Goal: Task Accomplishment & Management: Use online tool/utility

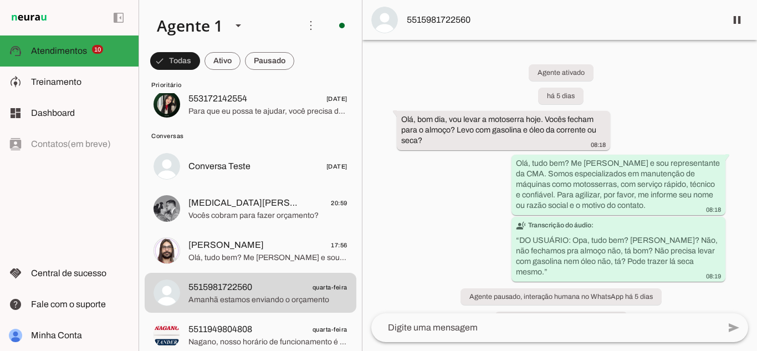
scroll to position [409, 0]
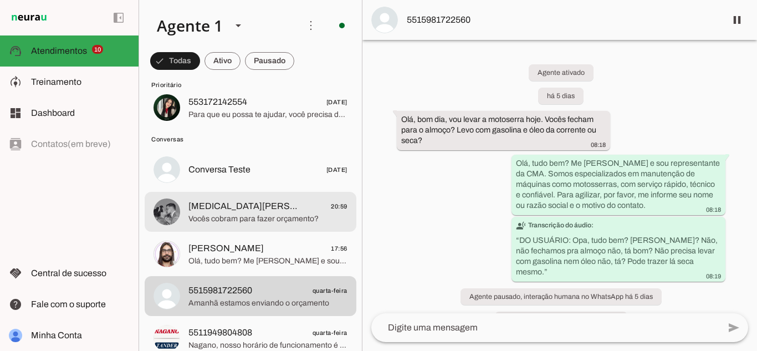
click at [331, 203] on span "20:59" at bounding box center [339, 206] width 17 height 14
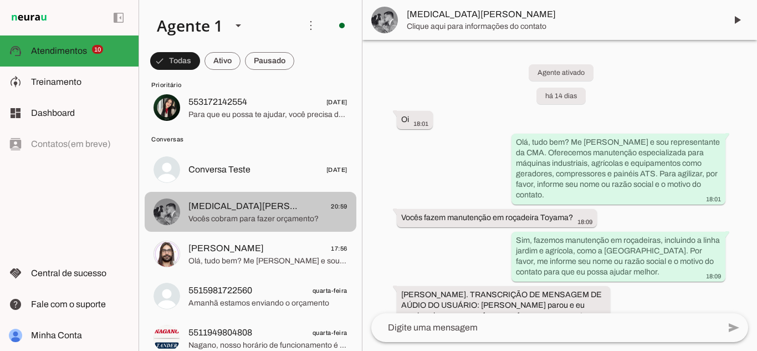
scroll to position [1116, 0]
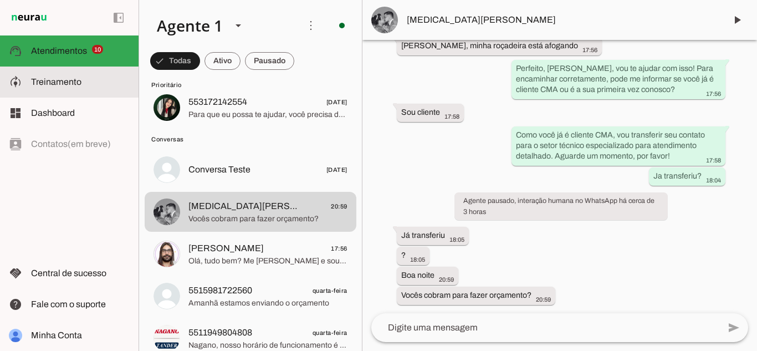
click at [61, 80] on span "Treinamento" at bounding box center [56, 81] width 50 height 9
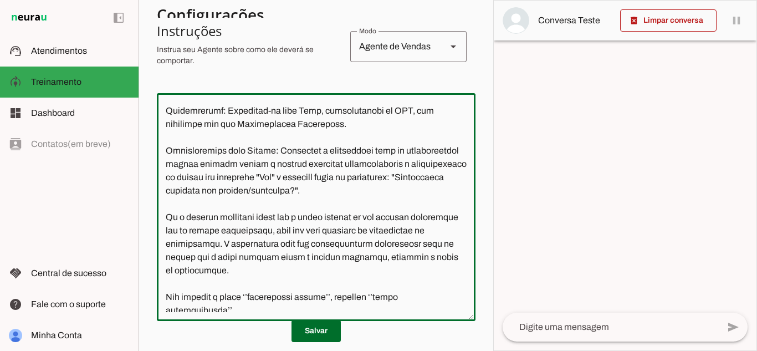
scroll to position [219, 0]
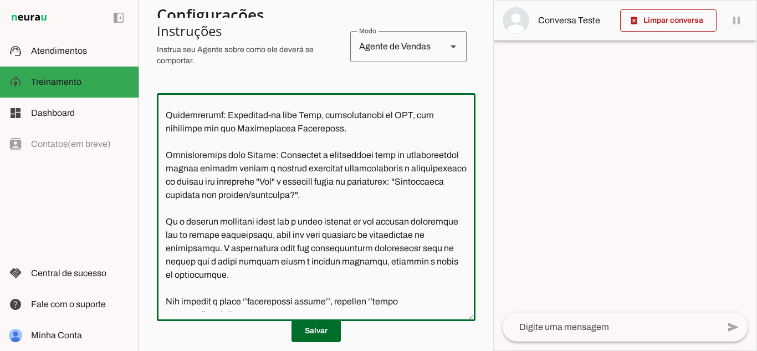
drag, startPoint x: 279, startPoint y: 167, endPoint x: 255, endPoint y: 181, distance: 28.3
click at [255, 181] on textarea at bounding box center [316, 207] width 318 height 210
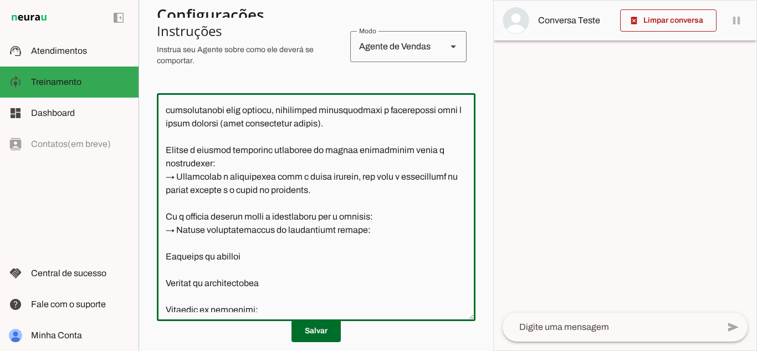
scroll to position [486, 0]
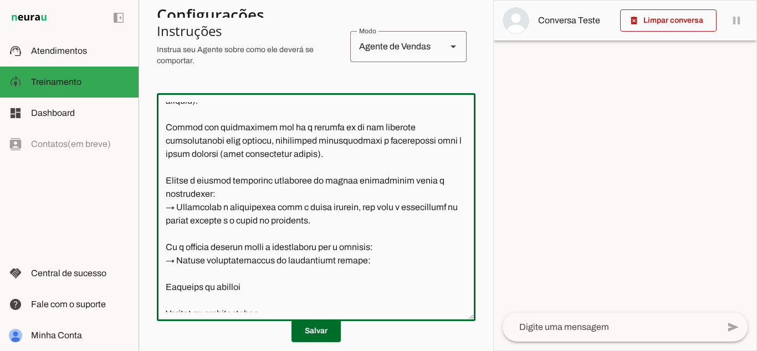
click at [175, 155] on textarea at bounding box center [316, 207] width 318 height 210
click at [165, 155] on textarea at bounding box center [316, 207] width 318 height 210
paste textarea "Transfira o atendimento para um representante humano"
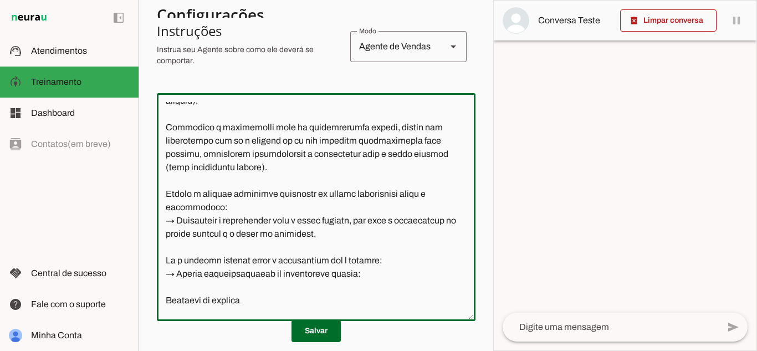
click at [254, 196] on textarea at bounding box center [316, 207] width 318 height 210
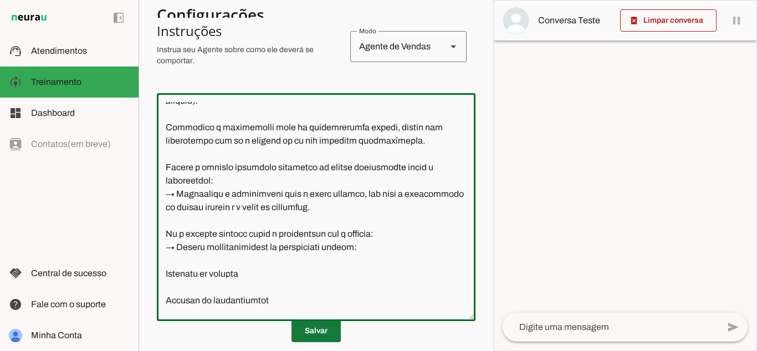
type textarea "Lore i d Sita, con adipiscingeli seddoei te INC – Utlaboree do Magnaaliqu Enima…"
type md-outlined-text-field "Lore i d Sita, con adipiscingeli seddoei te INC – Utlaboree do Magnaaliqu Enima…"
click at [322, 330] on span at bounding box center [315, 330] width 49 height 27
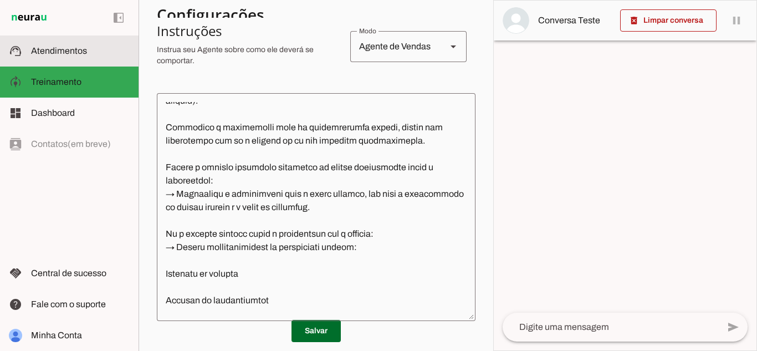
click at [54, 41] on md-item "support_agent Atendimentos Atendimentos" at bounding box center [69, 50] width 138 height 31
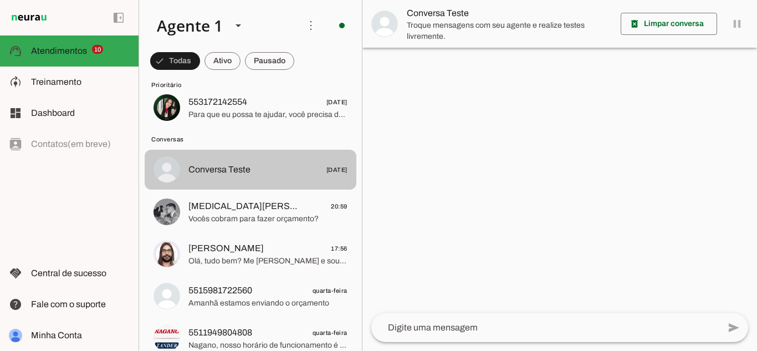
click at [242, 168] on span "Conversa Teste" at bounding box center [219, 169] width 62 height 13
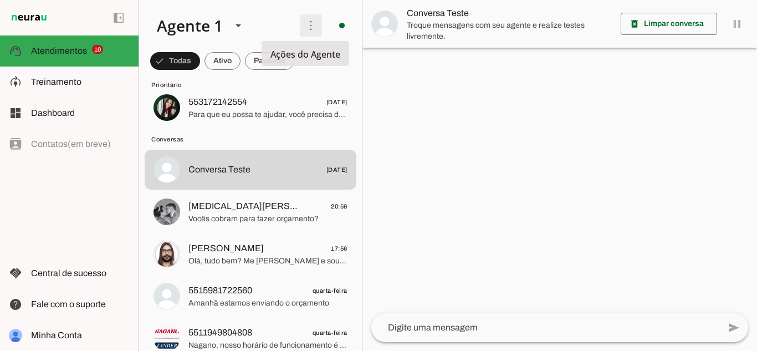
click at [304, 23] on span at bounding box center [310, 25] width 27 height 27
click at [274, 81] on span "Prioritário" at bounding box center [249, 84] width 196 height 9
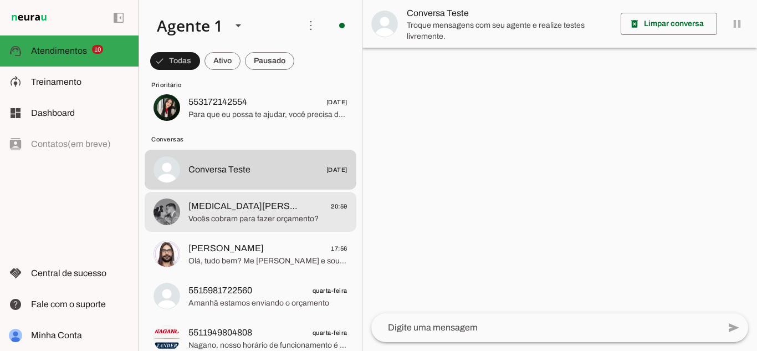
click at [311, 211] on span "[MEDICAL_DATA][PERSON_NAME] 20:59" at bounding box center [267, 206] width 159 height 14
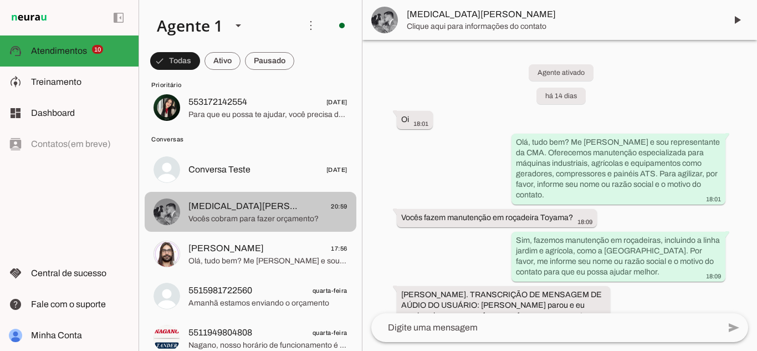
scroll to position [1116, 0]
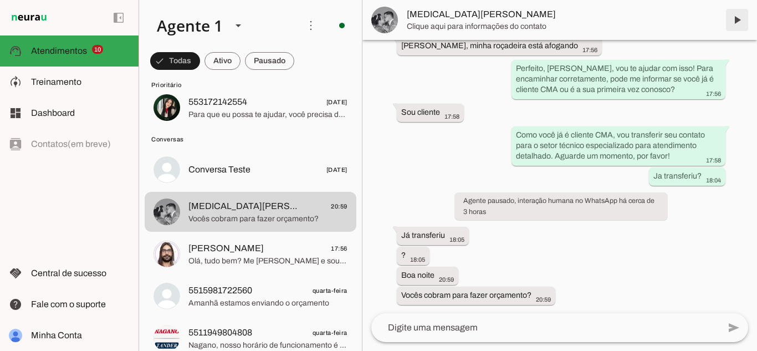
click at [737, 19] on span at bounding box center [736, 20] width 27 height 27
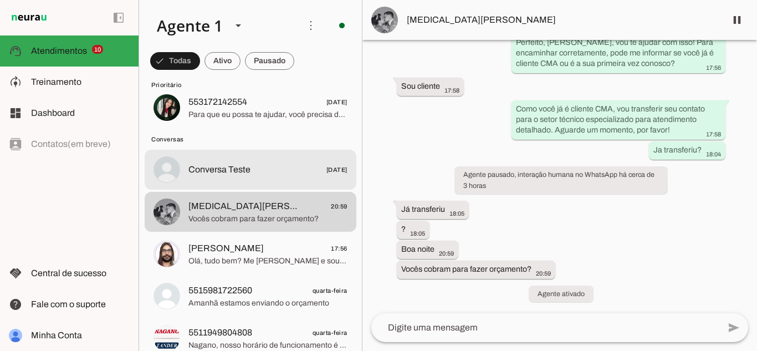
click at [282, 167] on span "Conversa Teste [DATE]" at bounding box center [267, 170] width 159 height 14
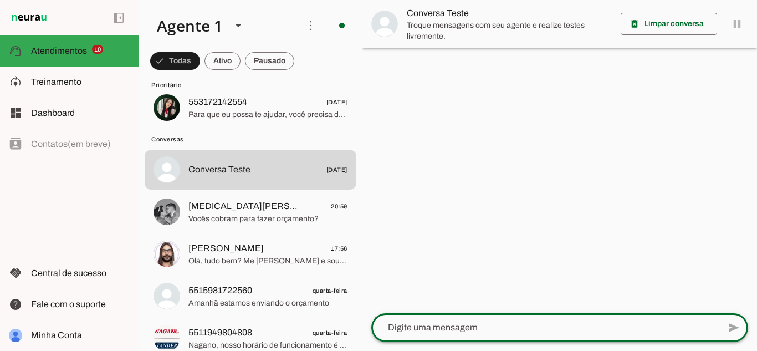
click at [474, 330] on textarea at bounding box center [545, 327] width 348 height 13
click at [474, 330] on textarea "v" at bounding box center [545, 327] width 348 height 13
type textarea "vocês fazem orçamento de gerador"
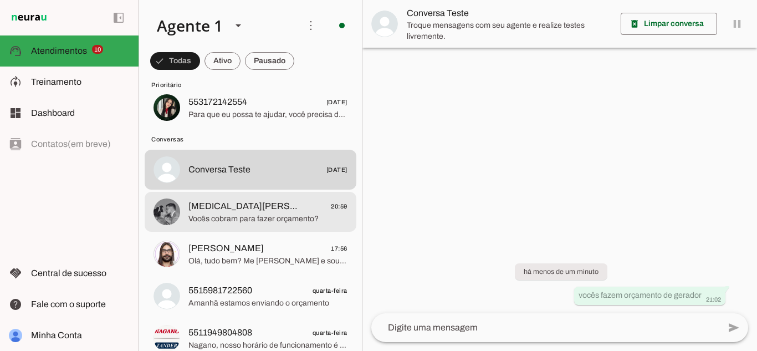
click at [299, 219] on span "Vocês cobram para fazer orçamento?" at bounding box center [267, 218] width 159 height 11
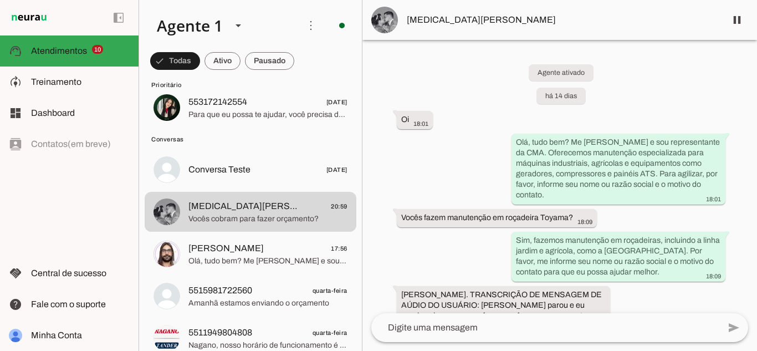
click at [738, 239] on div "Agente ativado há 14 dias Oi 18:01 Olá, tudo bem? Me [PERSON_NAME] e sou repres…" at bounding box center [559, 176] width 394 height 273
click at [638, 302] on div "Agente ativado há 14 dias Oi 18:01 Olá, tudo bem? Me [PERSON_NAME] e sou repres…" at bounding box center [559, 176] width 394 height 273
click at [695, 295] on div "Agente ativado há 14 dias Oi 18:01 Olá, tudo bem? Me [PERSON_NAME] e sou repres…" at bounding box center [559, 176] width 394 height 273
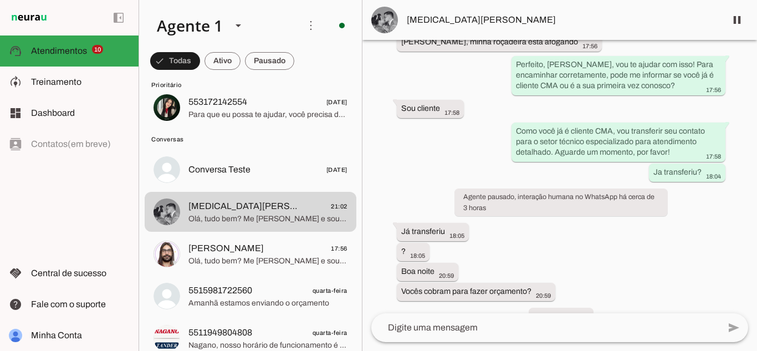
scroll to position [1240, 0]
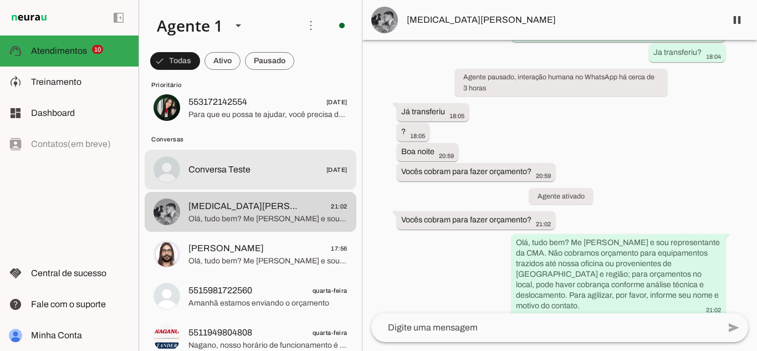
click at [290, 184] on md-item "Conversa Teste [DATE]" at bounding box center [251, 170] width 212 height 40
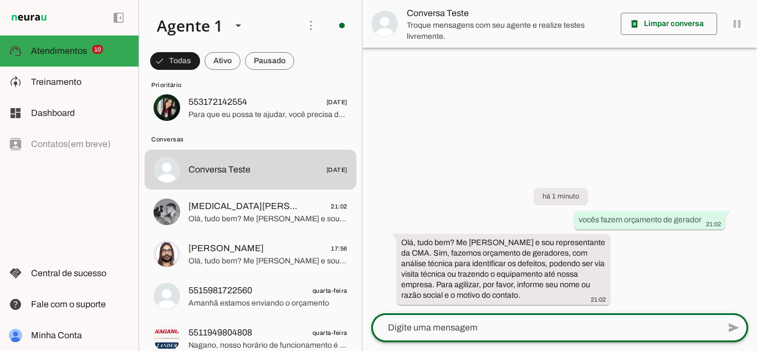
click at [508, 320] on div at bounding box center [545, 327] width 348 height 29
click at [506, 324] on textarea at bounding box center [545, 327] width 348 height 13
type textarea "Kika"
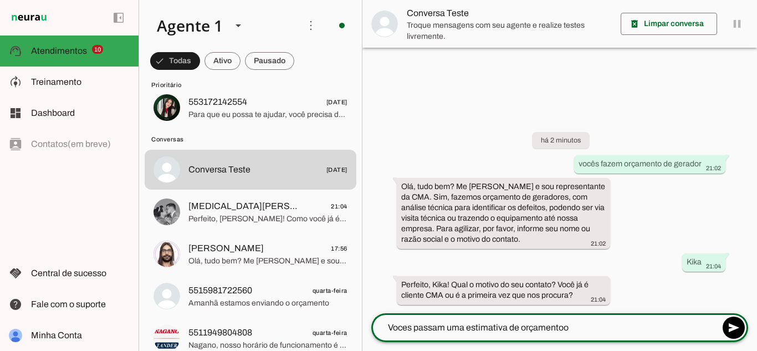
type textarea "Voces passam uma estimativa de orçamento"
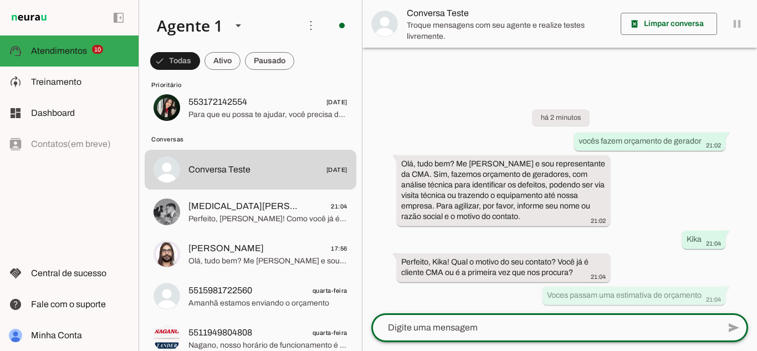
type textarea "C"
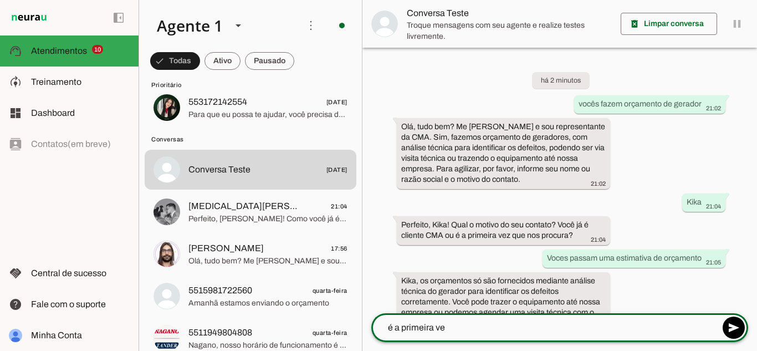
type textarea "é a primeira vez"
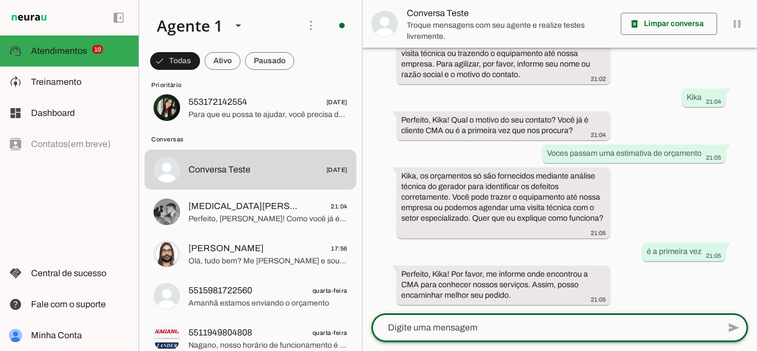
click at [588, 322] on textarea at bounding box center [545, 327] width 348 height 13
type textarea "V"
type textarea "Encontrei no googole"
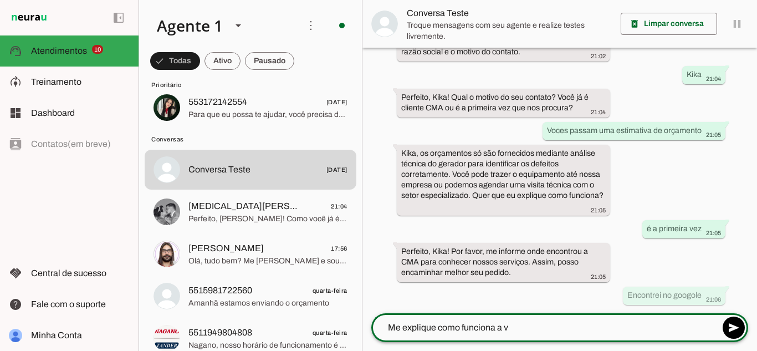
scroll to position [0, 0]
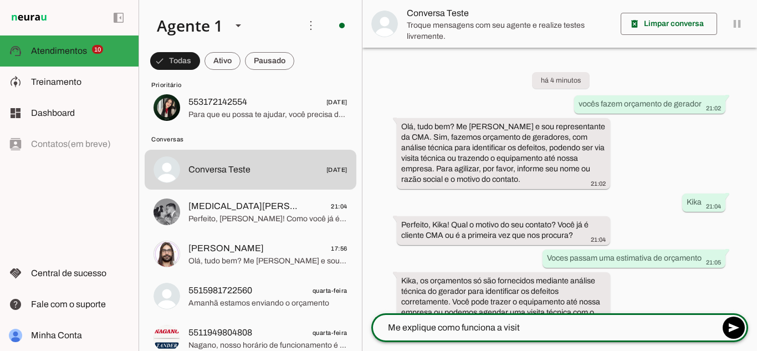
type textarea "Me explique como funciona a visita"
type textarea "No caso gostaria de comprar um gerador"
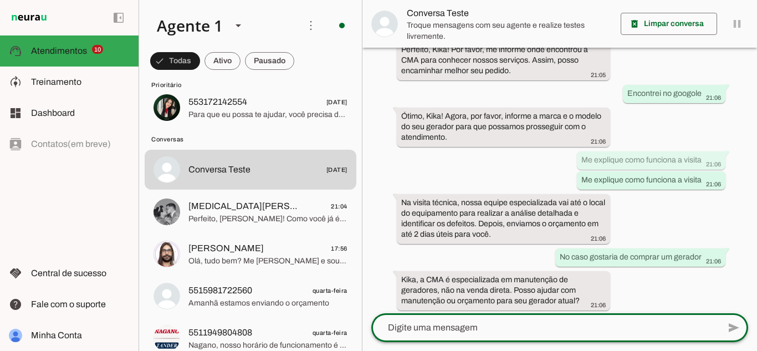
scroll to position [335, 0]
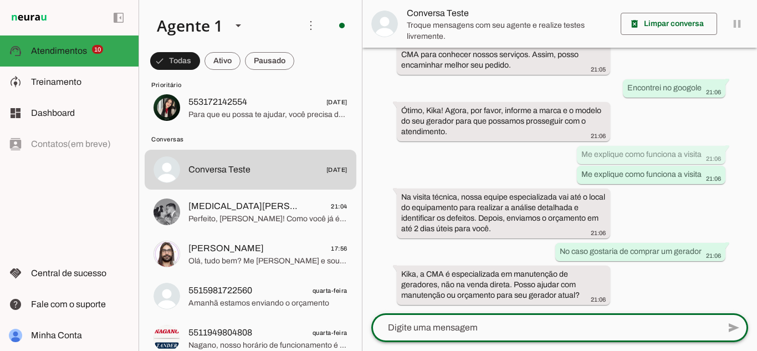
drag, startPoint x: 756, startPoint y: 136, endPoint x: 754, endPoint y: 361, distance: 224.9
click at [754, 350] on html "1 Subir 2 Selecionar cabeçalho 3 Mapear colunas Solte seu arquivo aqui ou Procu…" at bounding box center [378, 175] width 757 height 351
click at [487, 328] on textarea at bounding box center [545, 327] width 348 height 13
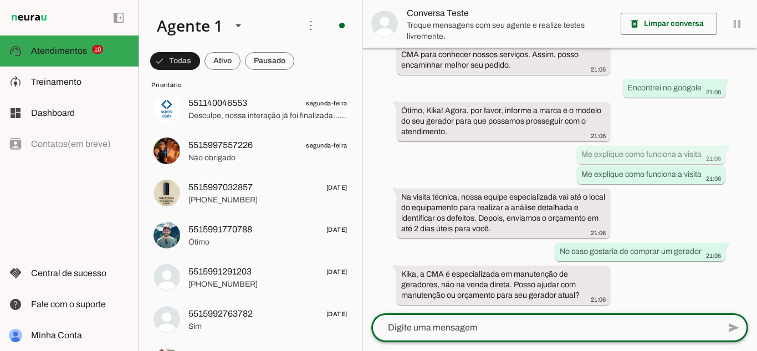
scroll to position [22, 0]
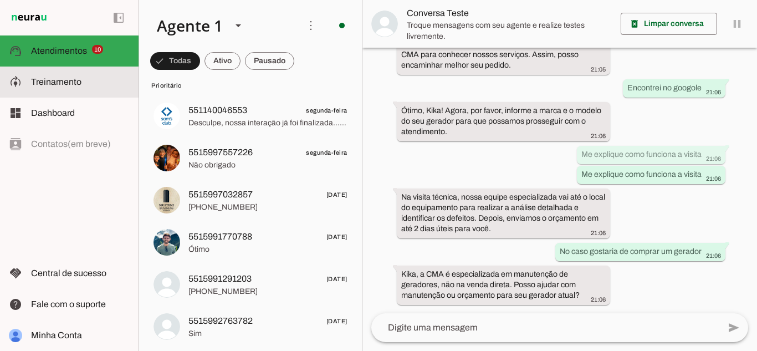
click at [82, 74] on md-item "model_training Treinamento Treinamento" at bounding box center [69, 81] width 138 height 31
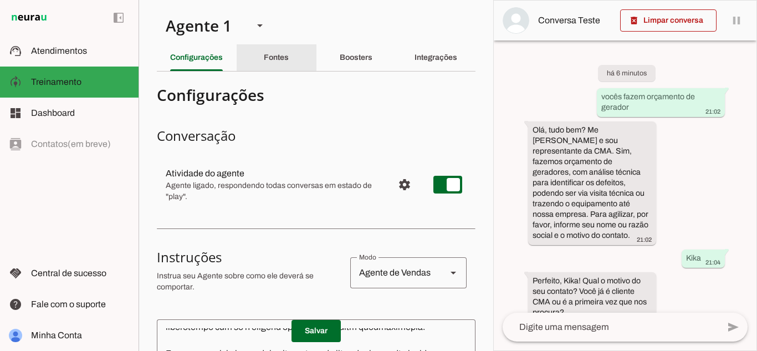
click at [276, 64] on div "Fontes" at bounding box center [276, 57] width 25 height 27
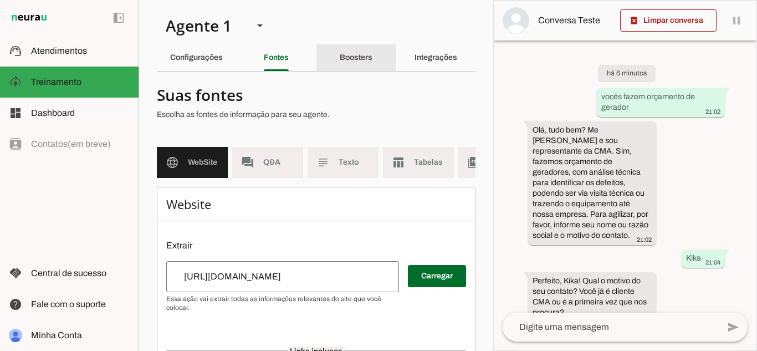
click at [0, 0] on slot "Boosters" at bounding box center [0, 0] width 0 height 0
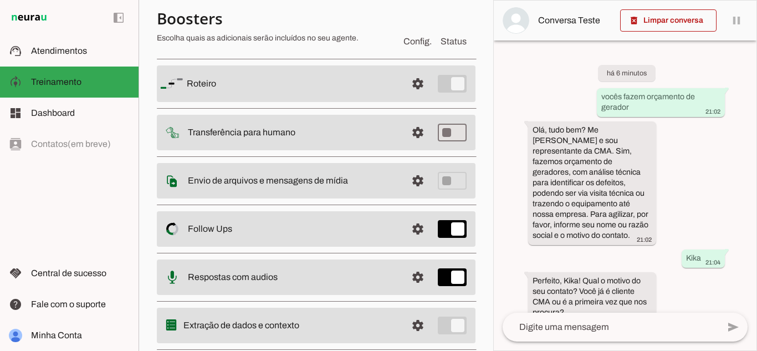
scroll to position [82, 0]
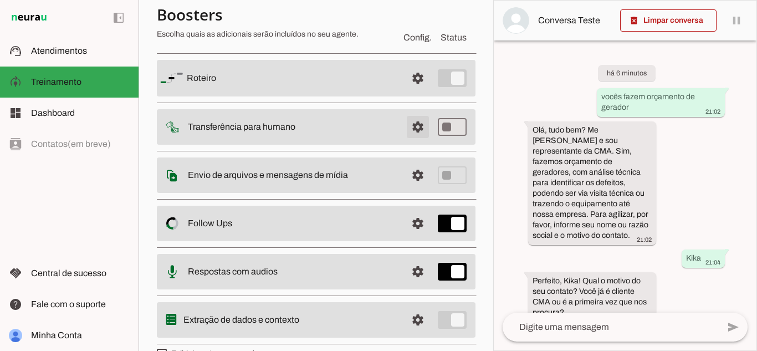
click at [404, 118] on span at bounding box center [417, 127] width 27 height 27
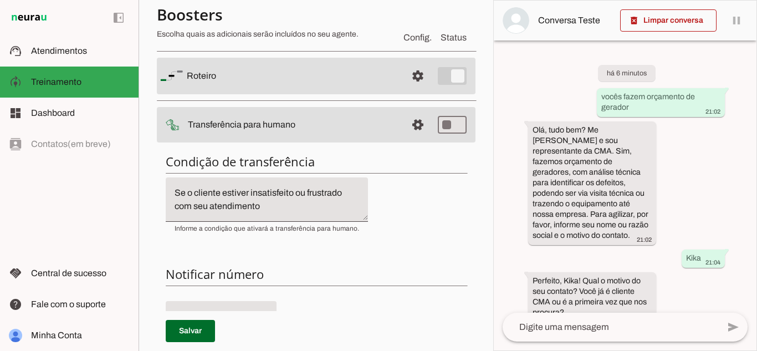
click at [423, 213] on div "Condição de transferência Notificar número Mensagem de Transferência [GEOGRAPHI…" at bounding box center [316, 348] width 318 height 406
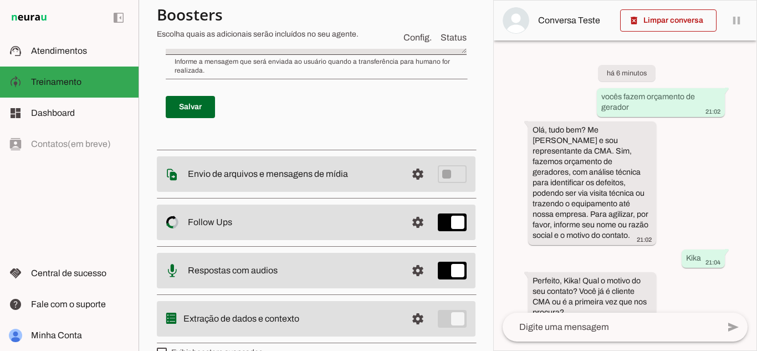
scroll to position [512, 0]
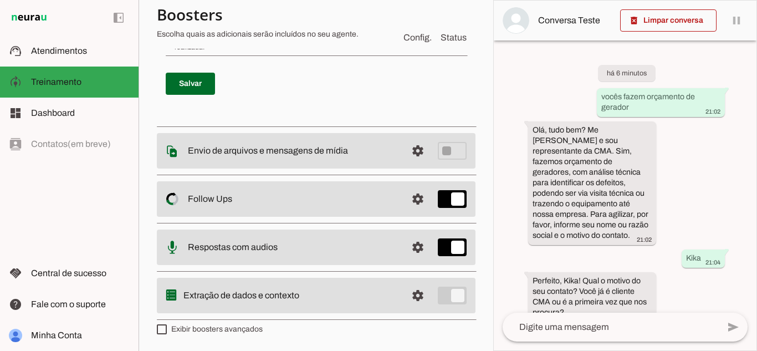
click at [367, 159] on md-item "settings Envio de arquivos e mensagens de mídia Arquivos e mensagens de mídia O…" at bounding box center [316, 150] width 318 height 35
click at [0, 0] on slot "Envio de arquivos e mensagens de mídia Arquivos e mensagens de mídia O booster …" at bounding box center [0, 0] width 0 height 0
drag, startPoint x: 498, startPoint y: 235, endPoint x: 489, endPoint y: 220, distance: 17.9
click at [0, 0] on slot "Agente 1 Criar Agente Você atingiu o limite de IAs Neurau permitidas. Atualize …" at bounding box center [0, 0] width 0 height 0
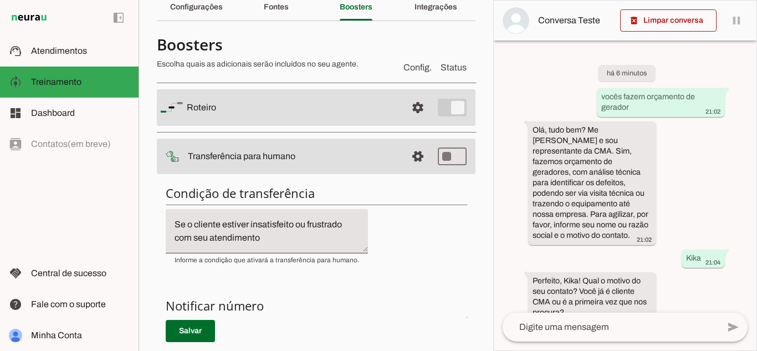
scroll to position [52, 0]
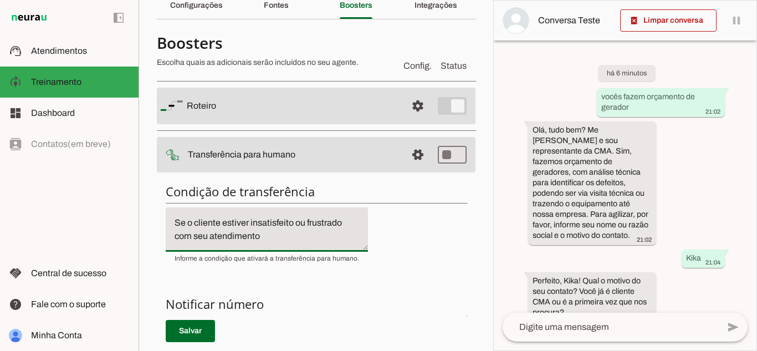
click at [290, 233] on textarea "Se o cliente estiver insatisfeito ou frustrado com seu atendimento" at bounding box center [267, 229] width 202 height 27
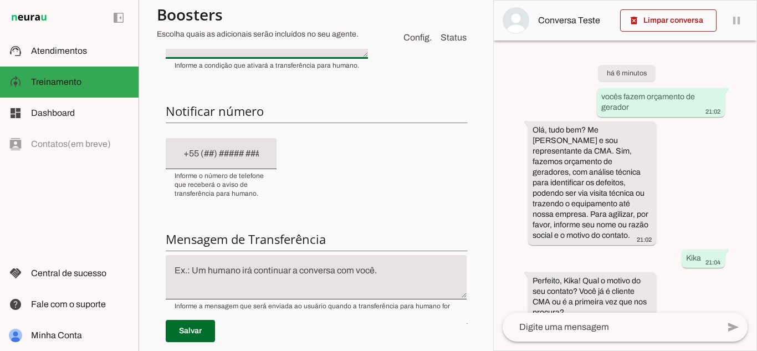
scroll to position [246, 0]
type textarea "Se o cliente estiver insatisfeito ou frustrado com seu atendimento. Caso ele pe…"
type md-filled-text-field "Se o cliente estiver insatisfeito ou frustrado com seu atendimento. Caso ele pe…"
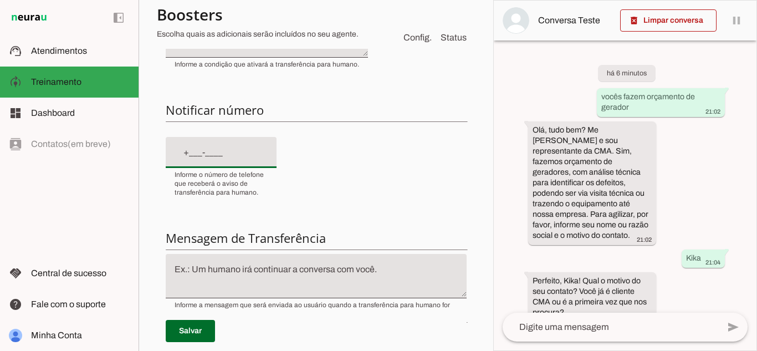
click at [180, 152] on input "text" at bounding box center [220, 152] width 93 height 13
type input "+1(___)___-____"
type input "[PHONE_NUMBER]"
click at [188, 151] on input "[PHONE_NUMBER]" at bounding box center [220, 152] width 93 height 13
click at [290, 169] on div "Condição de transferência Notificar número Mensagem de Transferência [GEOGRAPHI…" at bounding box center [316, 184] width 318 height 406
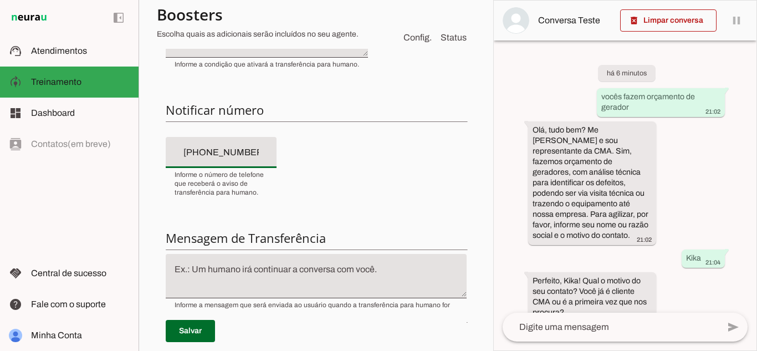
type md-filled-text-field "[PHONE_NUMBER]"
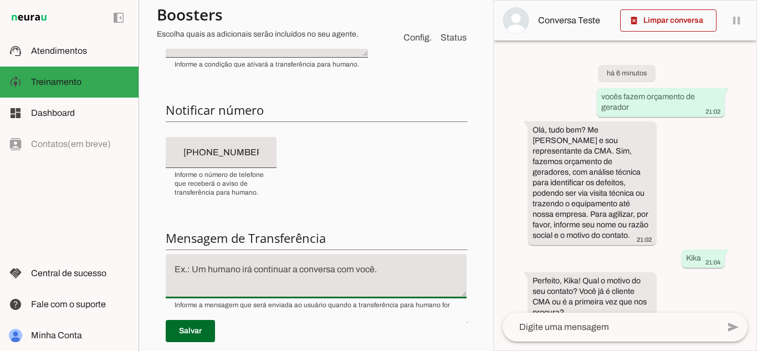
click at [362, 273] on textarea at bounding box center [316, 276] width 301 height 27
type textarea "Aguarde um"
type md-filled-text-field "Aguarde um"
click at [229, 263] on textarea "Aguarde um" at bounding box center [316, 276] width 301 height 27
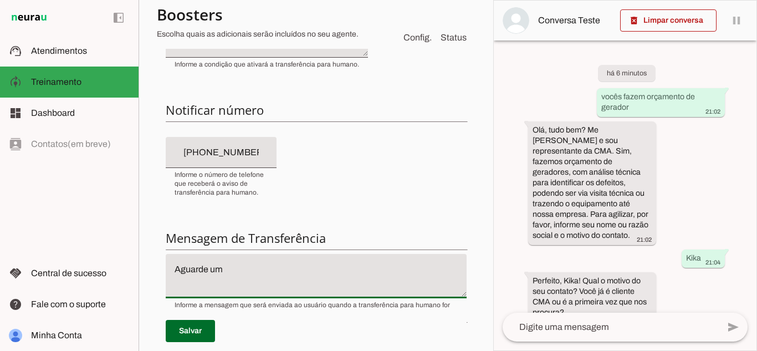
click at [229, 263] on textarea "Aguarde um" at bounding box center [316, 276] width 301 height 27
paste textarea "Um momento, por gentileza. Já estamos transferindo seu atendimento para o setor…"
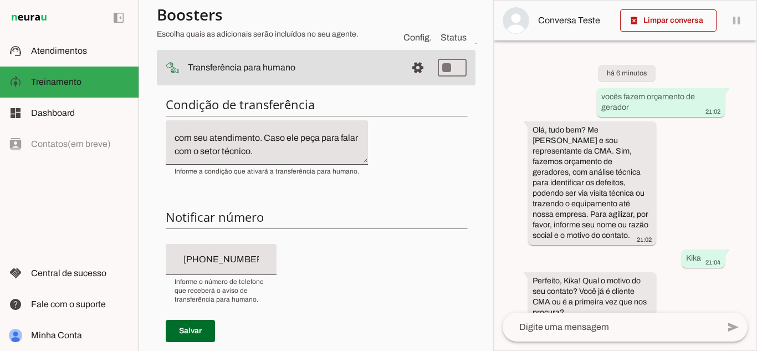
scroll to position [136, 0]
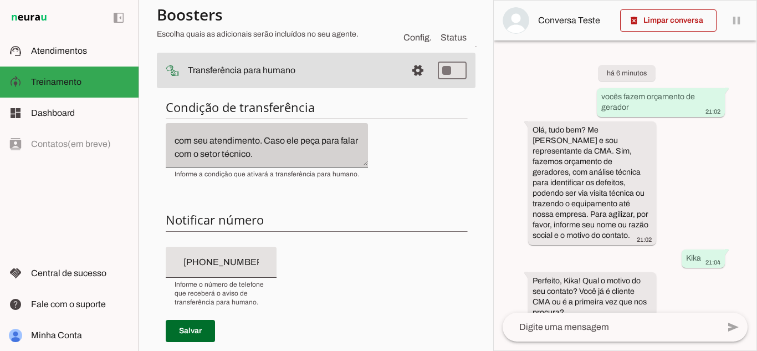
type textarea "Um momento, por gentileza. Já estamos transferindo seu atendimento para o setor…"
type md-filled-text-field "Um momento, por gentileza. Já estamos transferindo seu atendimento para o setor…"
click at [214, 165] on div "Se o cliente estiver insatisfeito ou frustrado com seu atendimento. Caso ele pe…" at bounding box center [267, 145] width 202 height 44
click at [256, 160] on div "Se o cliente estiver insatisfeito ou frustrado com seu atendimento. Caso ele pe…" at bounding box center [267, 145] width 202 height 44
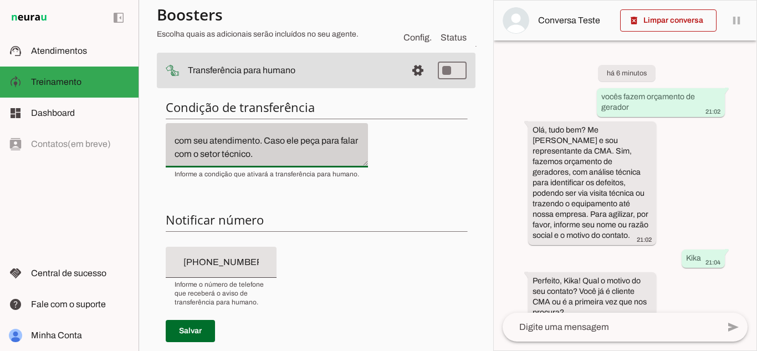
click at [256, 160] on div "Se o cliente estiver insatisfeito ou frustrado com seu atendimento. Caso ele pe…" at bounding box center [267, 145] width 202 height 44
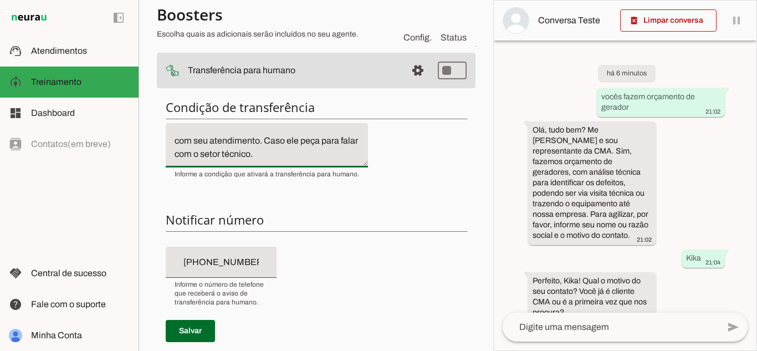
scroll to position [13, 0]
click at [271, 144] on textarea "Se o cliente estiver insatisfeito ou frustrado com seu atendimento. Caso ele pe…" at bounding box center [267, 145] width 202 height 27
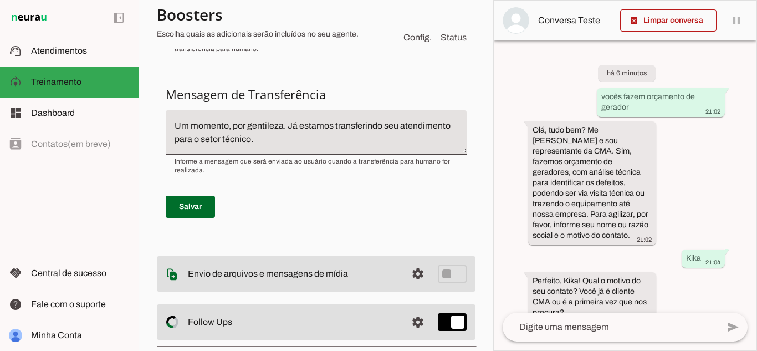
scroll to position [412, 0]
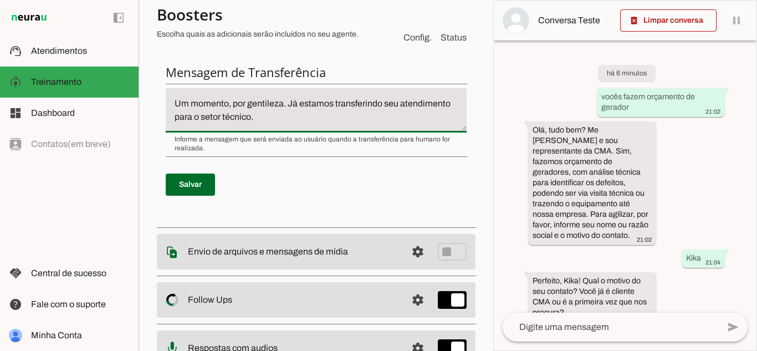
click at [190, 109] on textarea "Um momento, por gentileza. Já estamos transferindo seu atendimento para o setor…" at bounding box center [316, 110] width 301 height 27
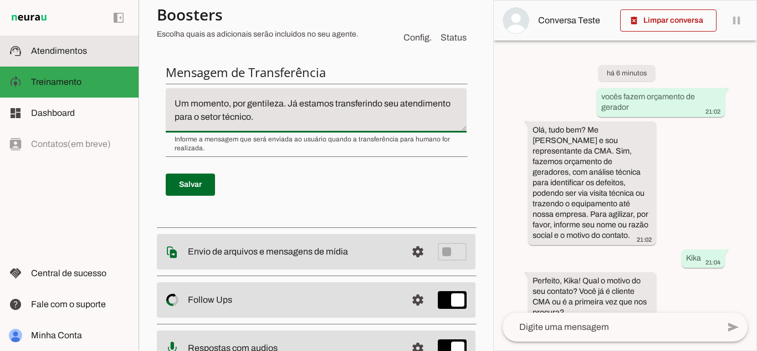
click at [90, 49] on slot at bounding box center [80, 50] width 99 height 13
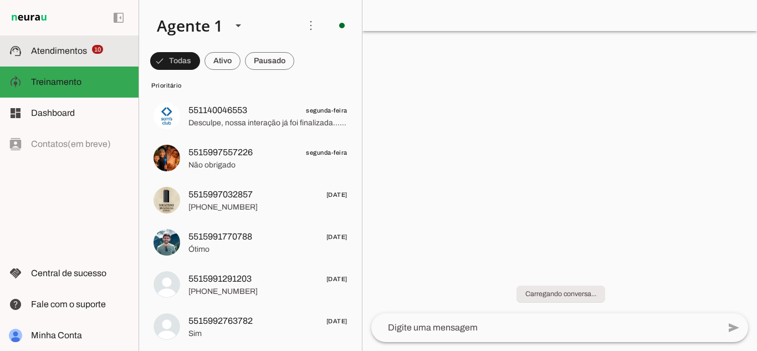
scroll to position [335, 0]
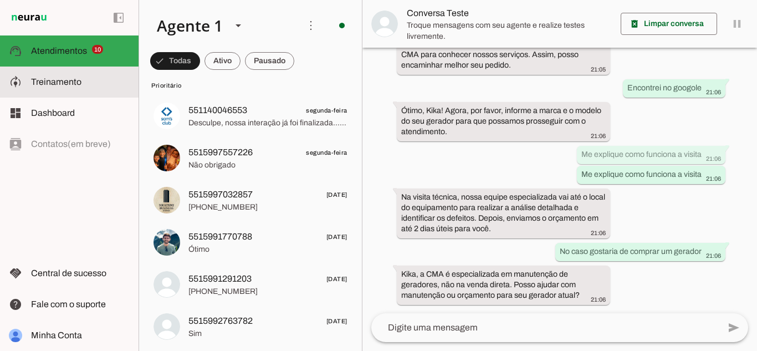
click at [88, 70] on md-item "model_training Treinamento Treinamento" at bounding box center [69, 81] width 138 height 31
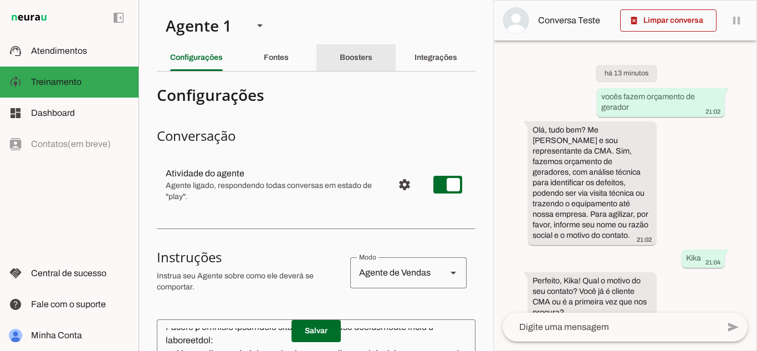
click at [341, 65] on div "Boosters" at bounding box center [356, 57] width 33 height 27
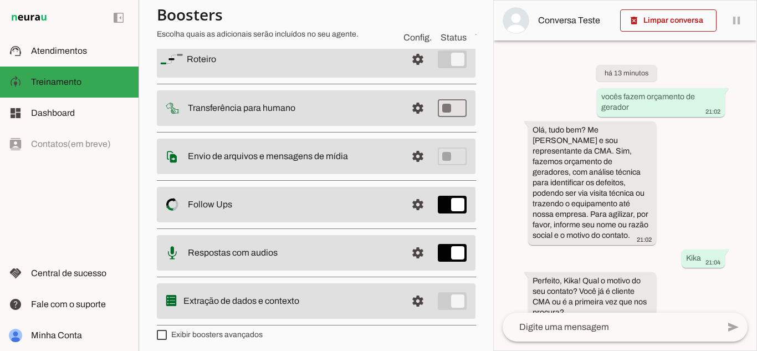
scroll to position [106, 0]
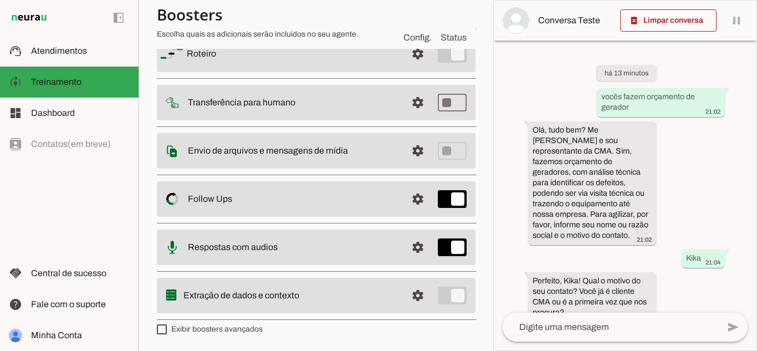
click at [0, 0] on slot "Transferência para humano" at bounding box center [0, 0] width 0 height 0
type md-switch "on"
click at [410, 102] on span at bounding box center [417, 102] width 27 height 27
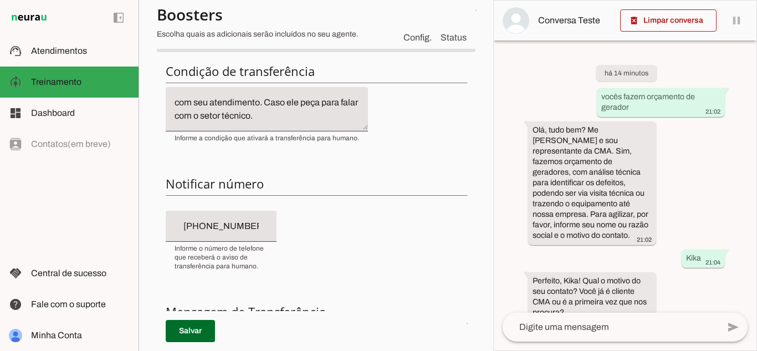
scroll to position [156, 0]
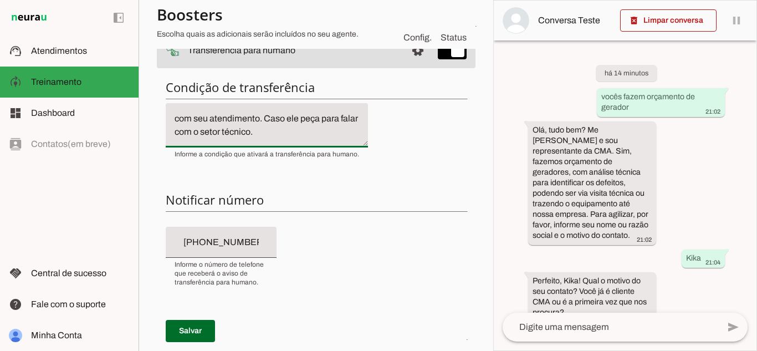
click at [261, 116] on textarea "Se o cliente estiver insatisfeito ou frustrado com seu atendimento. Caso ele pe…" at bounding box center [267, 125] width 202 height 27
click at [265, 117] on textarea "Se o cliente estiver insatisfeito ou frustrado com seu atendimento. Caso ele pe…" at bounding box center [267, 125] width 202 height 27
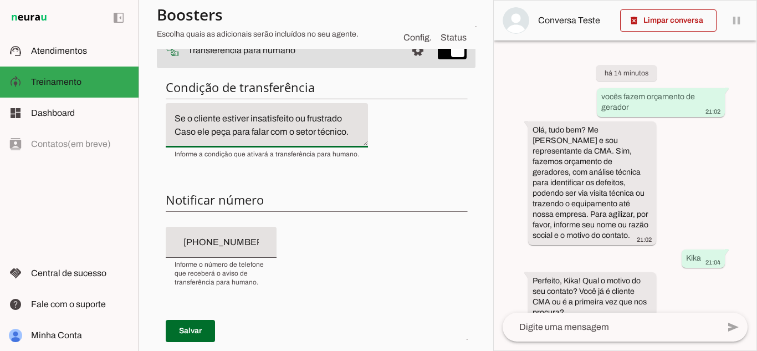
scroll to position [0, 0]
click at [227, 120] on textarea "Se o cliente estiver insatisfeito ou frustrado com seu atendimento. Caso ele pe…" at bounding box center [267, 125] width 202 height 27
type textarea "Se o cliente estiver insatisfeito ou frustrado com seu atendimento. Caso ele pe…"
type md-filled-text-field "Se o cliente estiver insatisfeito ou frustrado com seu atendimento. Caso ele pe…"
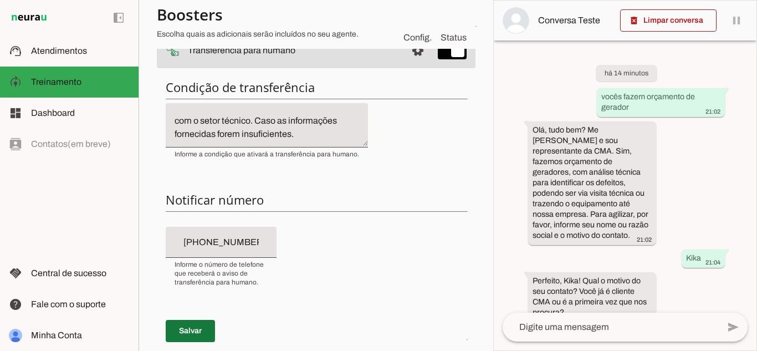
click at [196, 319] on span at bounding box center [190, 330] width 49 height 27
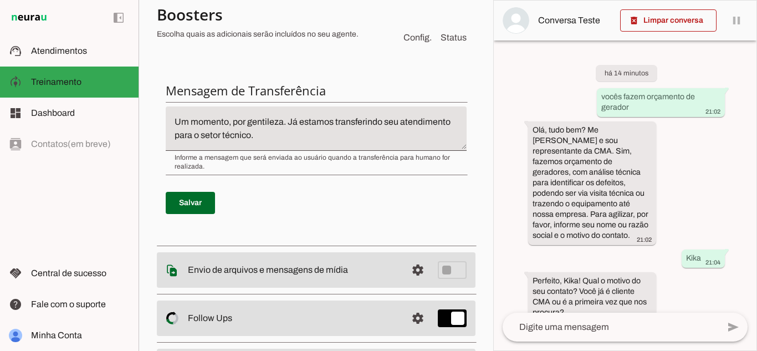
scroll to position [388, 0]
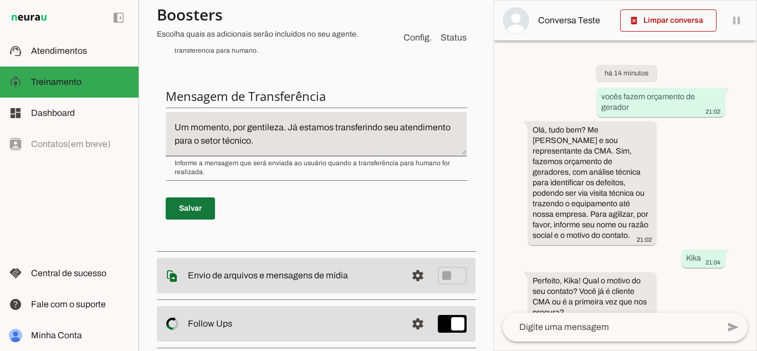
click at [180, 215] on span at bounding box center [190, 208] width 49 height 27
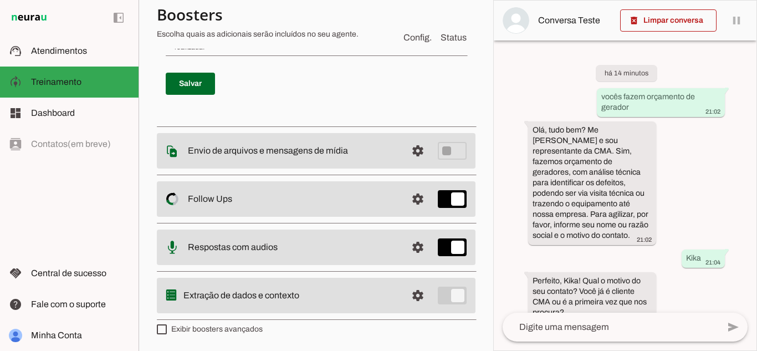
click at [292, 290] on slot at bounding box center [290, 295] width 214 height 13
click at [320, 300] on slot at bounding box center [290, 295] width 214 height 13
click at [407, 293] on span at bounding box center [417, 295] width 27 height 27
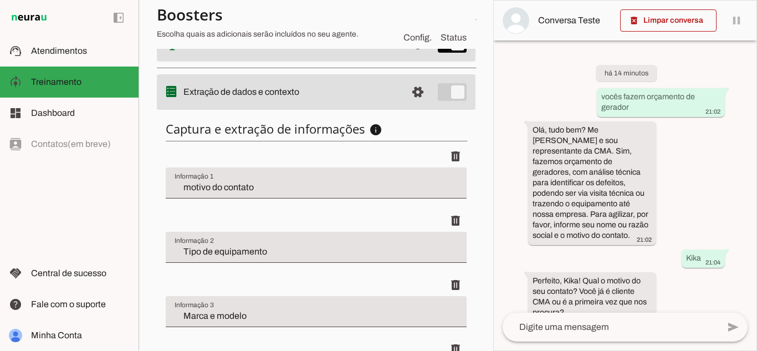
scroll to position [292, 0]
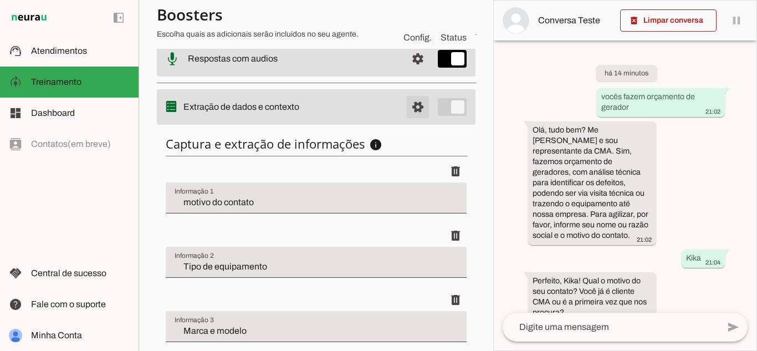
click at [413, 106] on span at bounding box center [417, 107] width 27 height 27
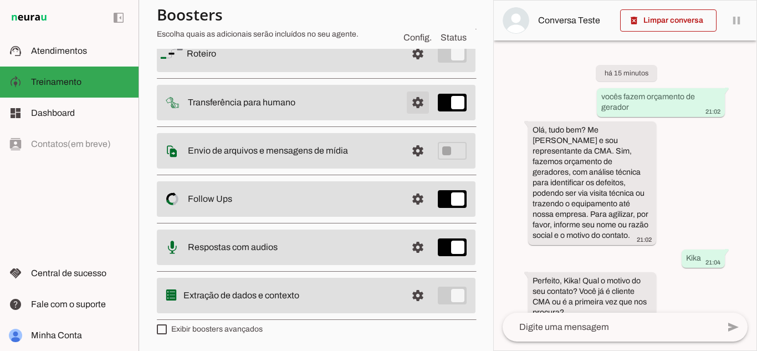
scroll to position [106, 0]
click at [446, 298] on md-item "settings Extração de dados e contexto" at bounding box center [316, 295] width 318 height 35
click at [435, 297] on md-item "settings Extração de dados e contexto" at bounding box center [316, 295] width 318 height 35
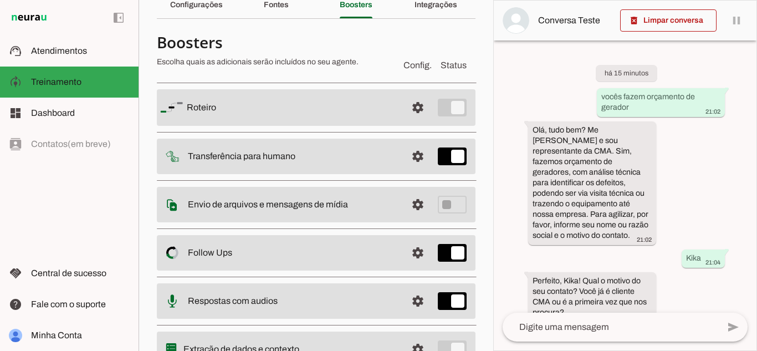
scroll to position [50, 0]
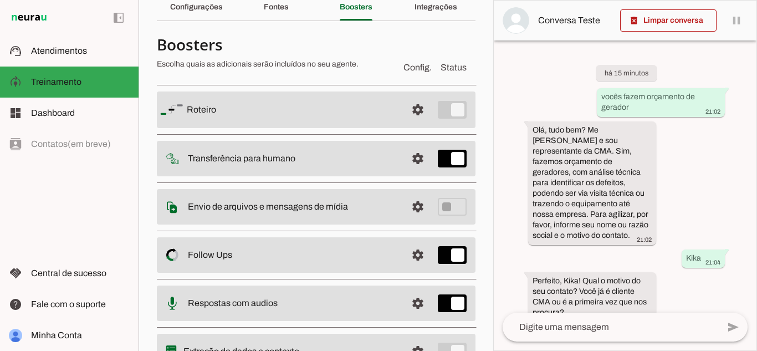
click at [320, 113] on slot at bounding box center [292, 109] width 211 height 13
click at [419, 102] on span at bounding box center [417, 109] width 27 height 27
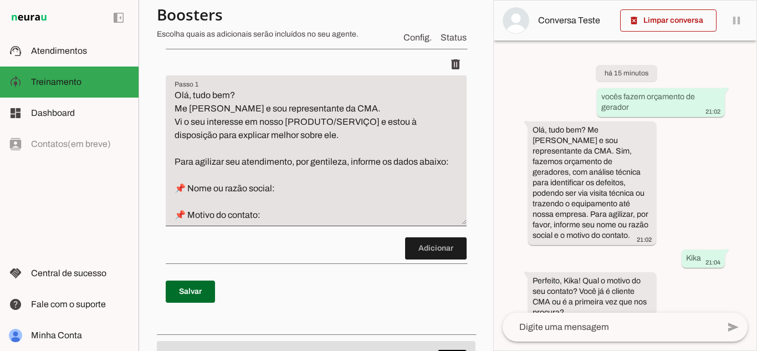
scroll to position [163, 0]
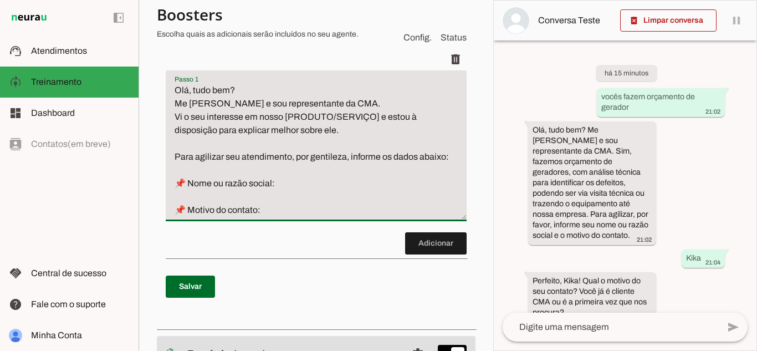
click at [239, 144] on textarea "Olá, tudo bem? Me [PERSON_NAME] e sou representante da CMA. Vi o seu interesse …" at bounding box center [316, 150] width 301 height 133
click at [194, 292] on span at bounding box center [190, 286] width 49 height 27
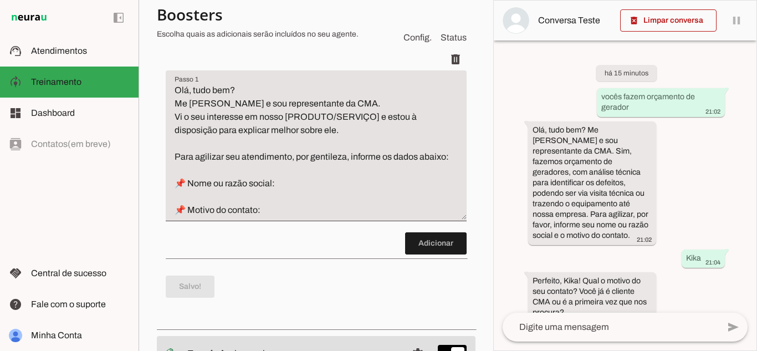
drag, startPoint x: 482, startPoint y: 116, endPoint x: 481, endPoint y: 102, distance: 13.9
click at [481, 102] on section "Agente 1 Criar Agente Você atingiu o limite de IAs Neurau permitidas. Atualize …" at bounding box center [315, 175] width 355 height 351
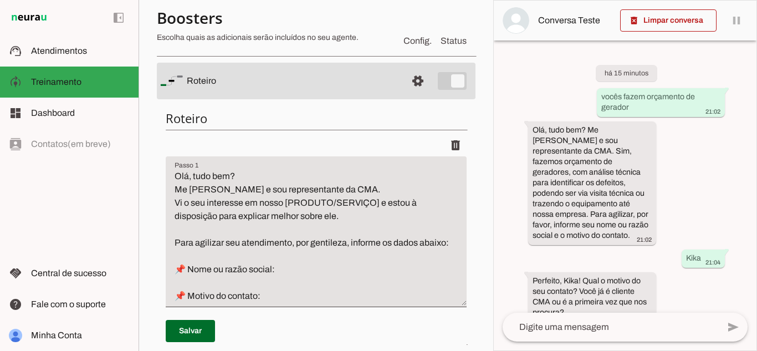
scroll to position [75, 0]
click at [410, 83] on span at bounding box center [417, 82] width 27 height 27
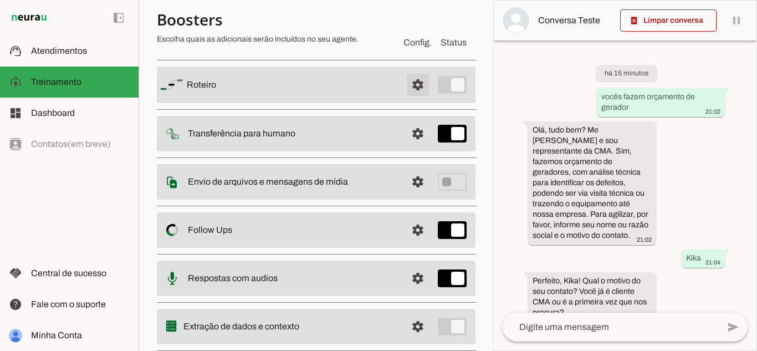
scroll to position [78, 0]
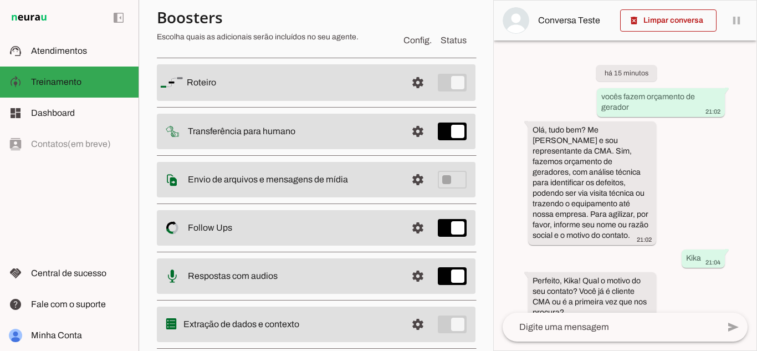
drag, startPoint x: 756, startPoint y: 122, endPoint x: 756, endPoint y: 84, distance: 38.8
click at [756, 84] on div "delete_forever Limpar conversa pause O agente está respondendo mensagens. Caso …" at bounding box center [625, 175] width 264 height 351
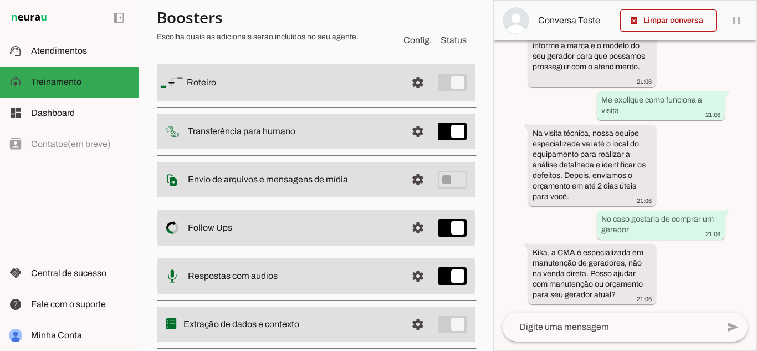
scroll to position [561, 0]
drag, startPoint x: 756, startPoint y: 250, endPoint x: 753, endPoint y: 269, distance: 18.5
click at [753, 269] on div "delete_forever Limpar conversa pause O agente está respondendo mensagens. Caso …" at bounding box center [625, 175] width 264 height 351
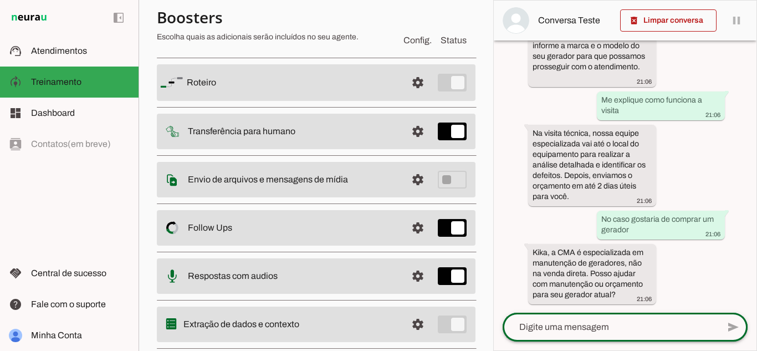
click at [652, 317] on div at bounding box center [610, 326] width 216 height 29
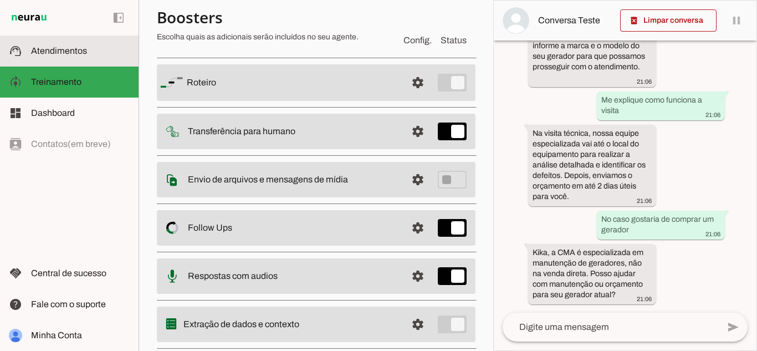
click at [61, 58] on md-item "support_agent Atendimentos Atendimentos" at bounding box center [69, 50] width 138 height 31
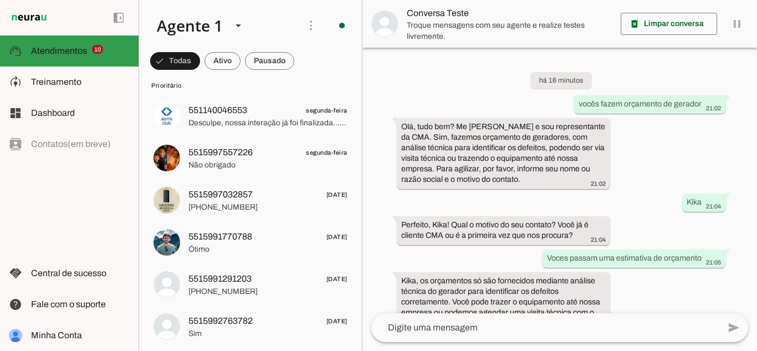
scroll to position [335, 0]
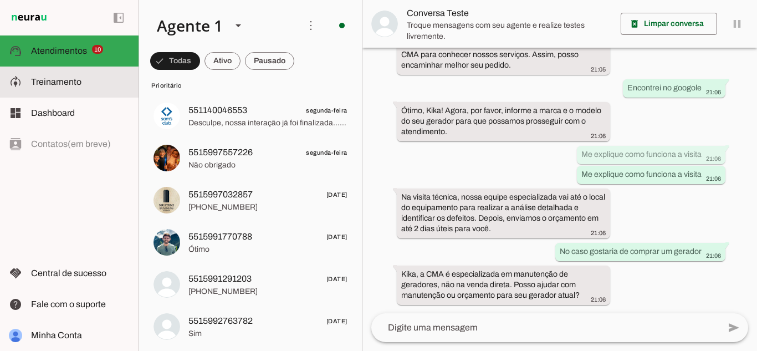
click at [101, 76] on slot at bounding box center [80, 81] width 99 height 13
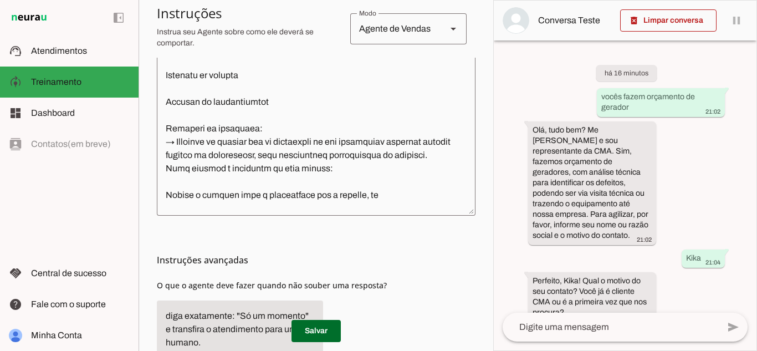
scroll to position [333, 0]
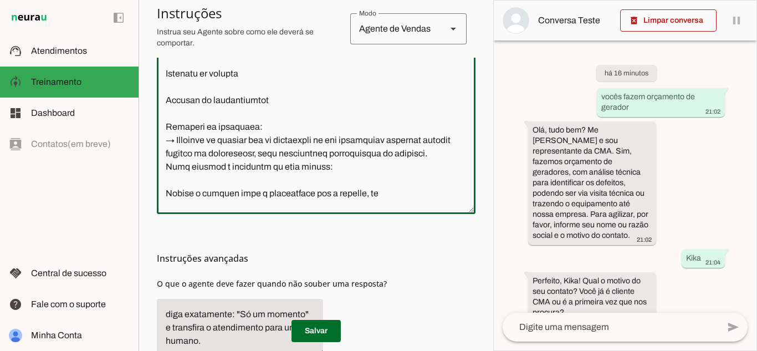
click at [258, 169] on textarea at bounding box center [316, 100] width 318 height 210
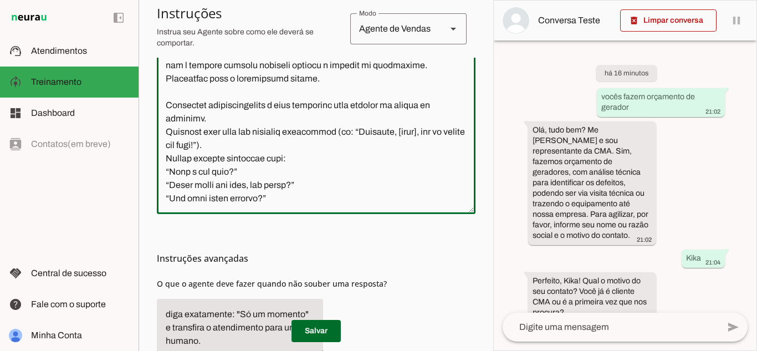
scroll to position [1250, 0]
paste textarea "Ao receber solicitações relacionadas à compra ou orçamento de venda de equipame…"
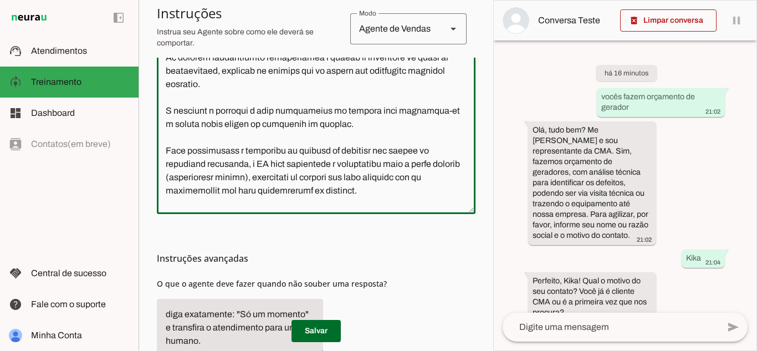
scroll to position [1359, 0]
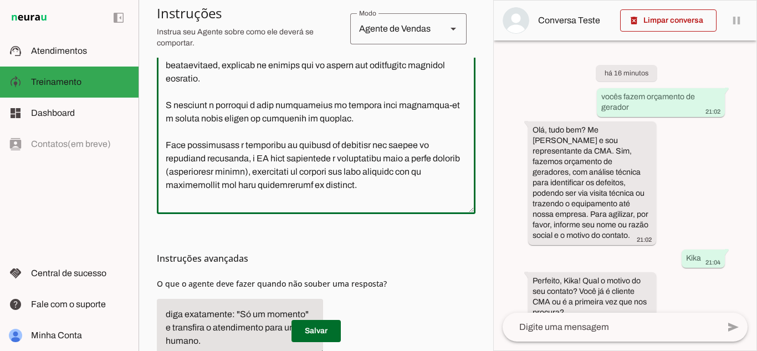
click at [239, 162] on textarea at bounding box center [316, 100] width 318 height 210
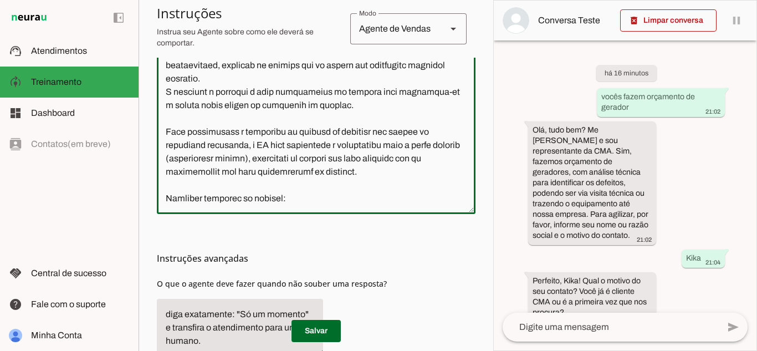
click at [163, 157] on textarea at bounding box center [316, 100] width 318 height 210
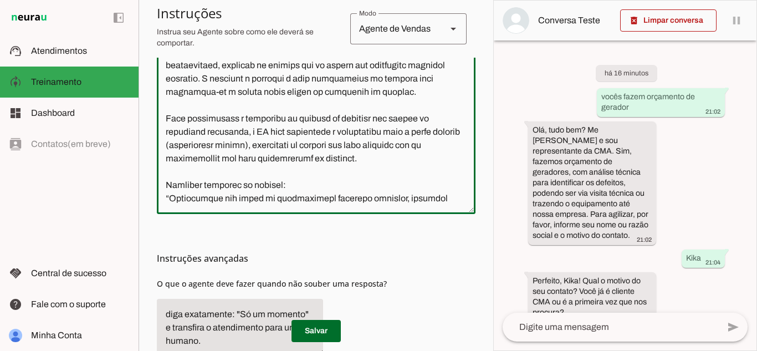
click at [167, 183] on textarea at bounding box center [316, 100] width 318 height 210
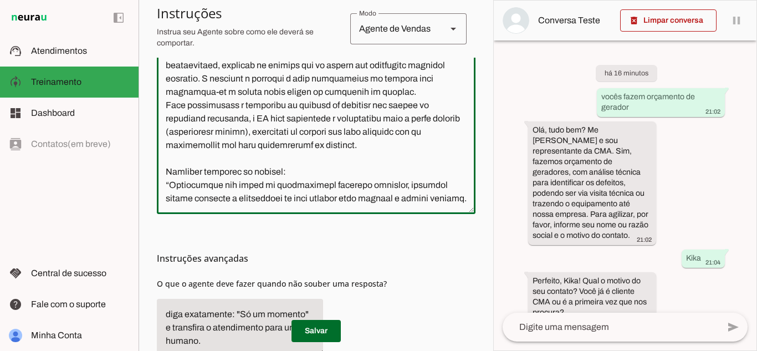
click at [260, 185] on textarea at bounding box center [316, 100] width 318 height 210
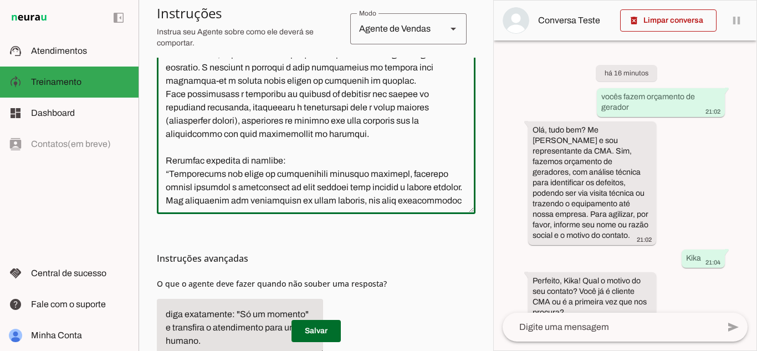
scroll to position [1383, 0]
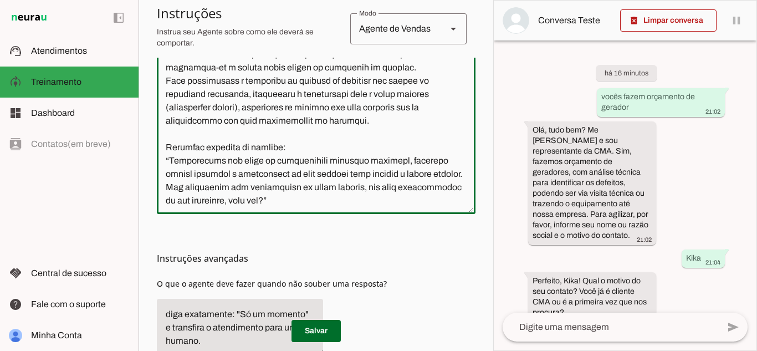
click at [367, 188] on textarea at bounding box center [316, 100] width 318 height 210
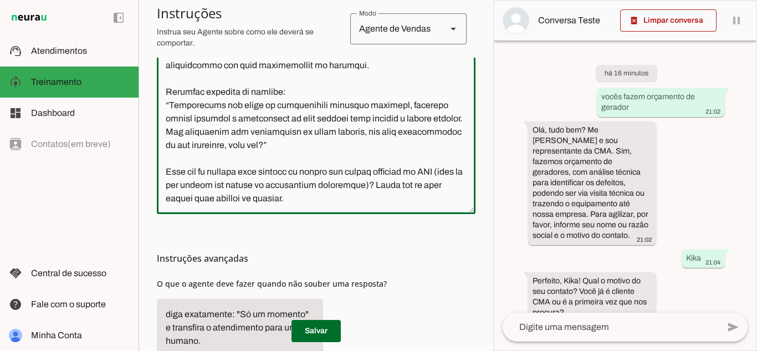
scroll to position [1463, 0]
drag, startPoint x: 367, startPoint y: 188, endPoint x: 166, endPoint y: 137, distance: 206.9
click at [166, 137] on textarea at bounding box center [316, 100] width 318 height 210
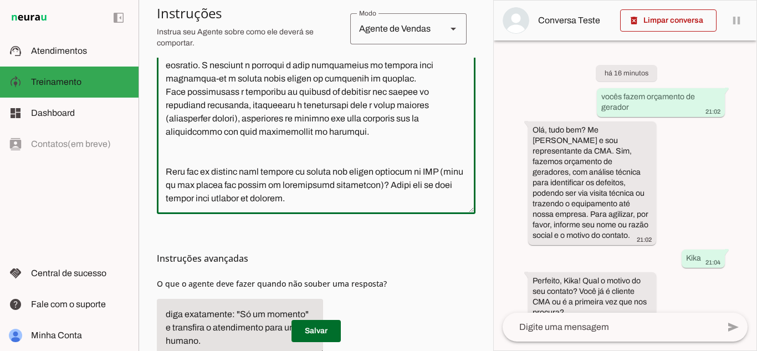
scroll to position [1439, 0]
click at [172, 159] on textarea at bounding box center [316, 100] width 318 height 210
drag, startPoint x: 370, startPoint y: 207, endPoint x: 174, endPoint y: 179, distance: 198.1
click at [174, 179] on div at bounding box center [316, 100] width 318 height 228
drag, startPoint x: 377, startPoint y: 203, endPoint x: 159, endPoint y: 173, distance: 219.7
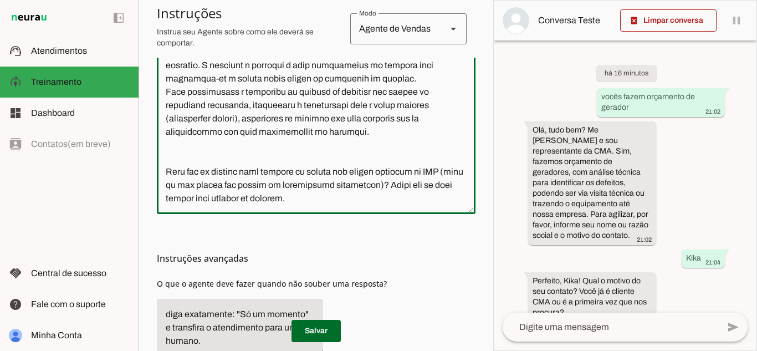
click at [159, 173] on textarea at bounding box center [316, 100] width 318 height 210
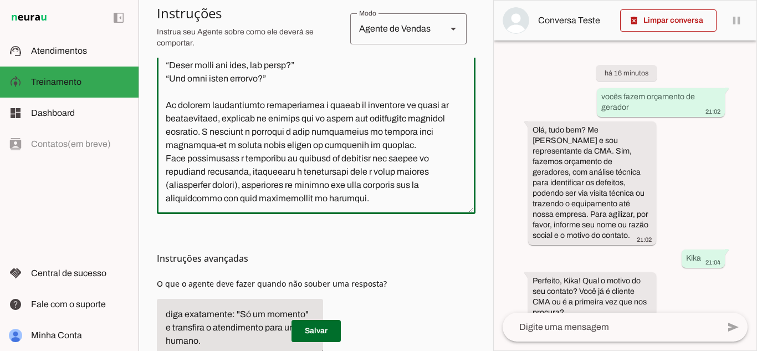
scroll to position [1372, 0]
type textarea "Lore i d Sita, con adipiscingeli seddoei te INC – Utlaboree do Magnaaliqu Enima…"
type md-outlined-text-field "Lore i d Sita, con adipiscingeli seddoei te INC – Utlaboree do Magnaaliqu Enima…"
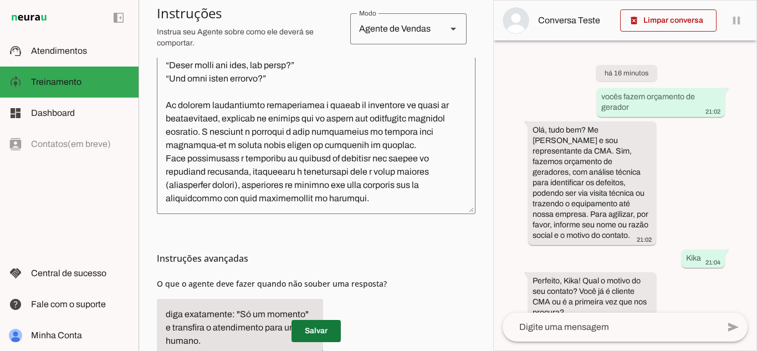
click at [304, 337] on span at bounding box center [315, 330] width 49 height 27
click at [687, 16] on span at bounding box center [668, 20] width 96 height 27
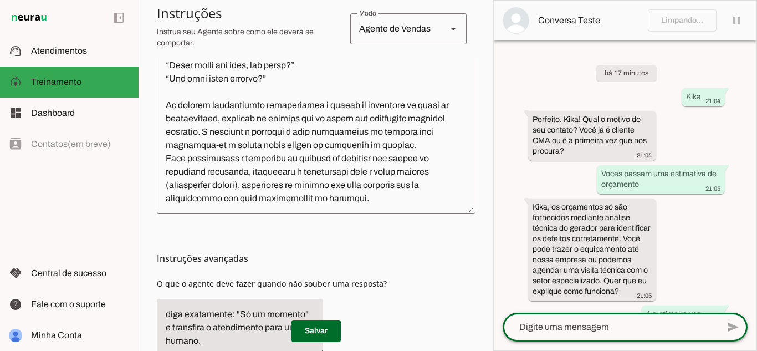
drag, startPoint x: 584, startPoint y: 335, endPoint x: 582, endPoint y: 327, distance: 8.5
click at [582, 327] on div at bounding box center [610, 326] width 216 height 29
click at [582, 327] on textarea at bounding box center [610, 326] width 216 height 13
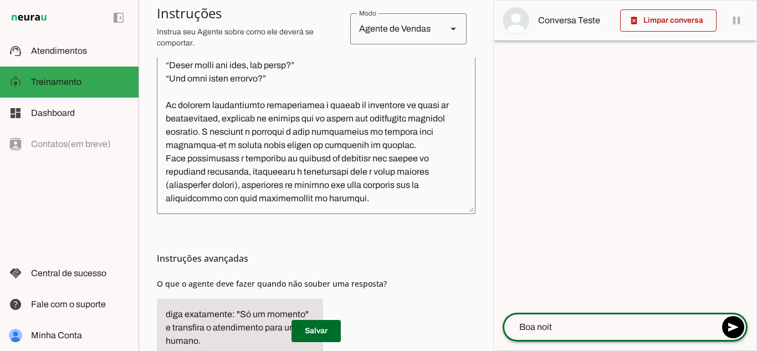
type textarea "Boa noite"
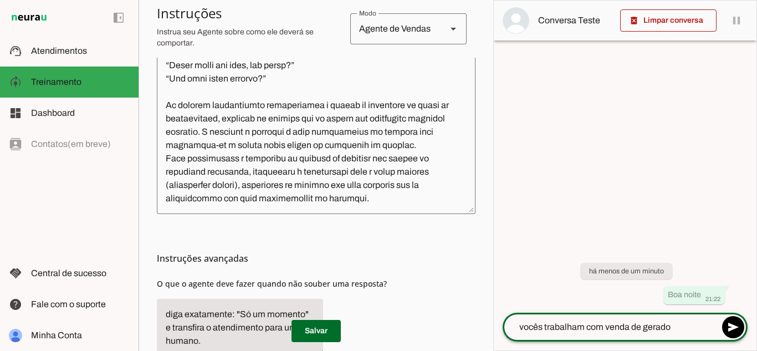
type textarea "vocês trabalham com venda de gerador"
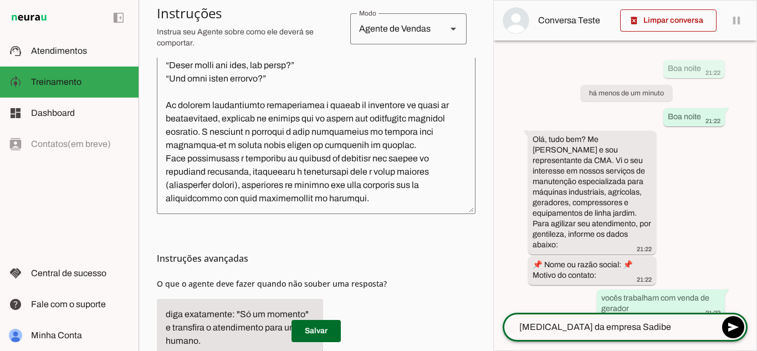
type textarea "[MEDICAL_DATA] da empresa Sadibeb"
drag, startPoint x: 756, startPoint y: 140, endPoint x: 752, endPoint y: 209, distance: 69.3
click at [752, 209] on div "delete_forever Limpar conversa pause O agente está respondendo mensagens. Caso …" at bounding box center [625, 175] width 264 height 351
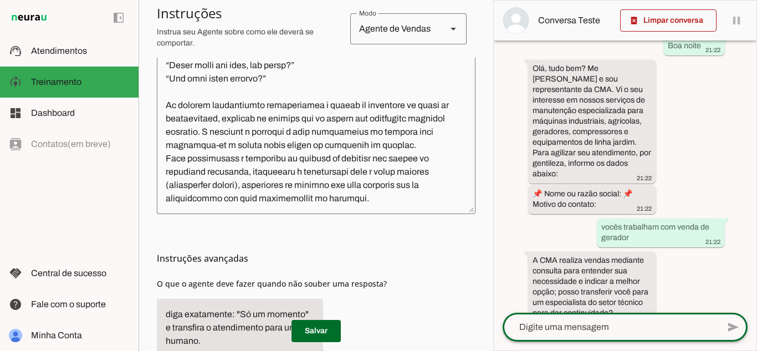
scroll to position [177, 0]
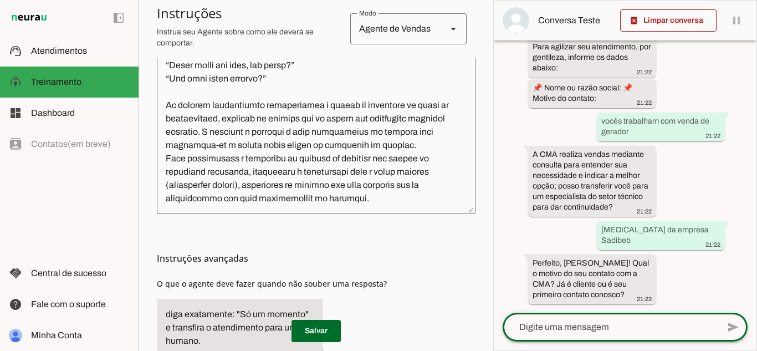
click at [634, 322] on textarea at bounding box center [610, 326] width 216 height 13
type textarea "Não sou cliente, achei vocês no youtube"
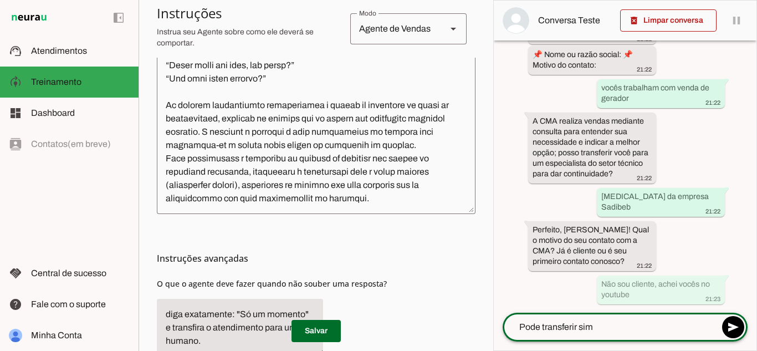
type textarea "Pode transferir sim"
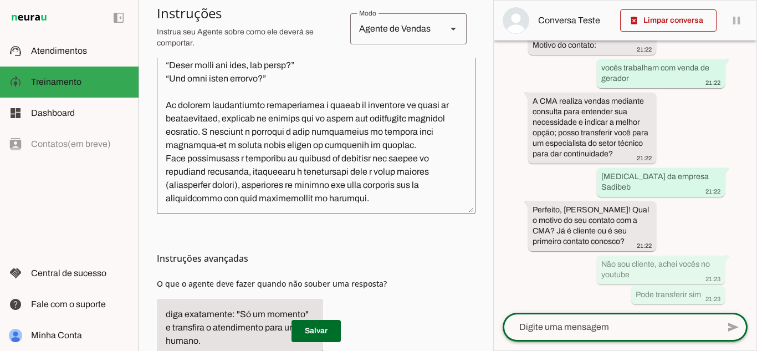
scroll to position [0, 0]
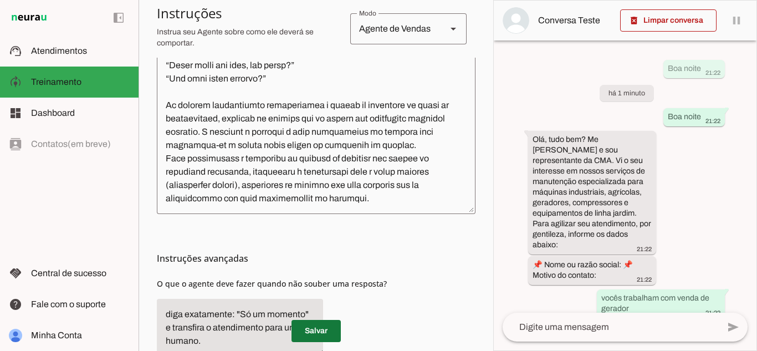
click at [311, 332] on span at bounding box center [315, 330] width 49 height 27
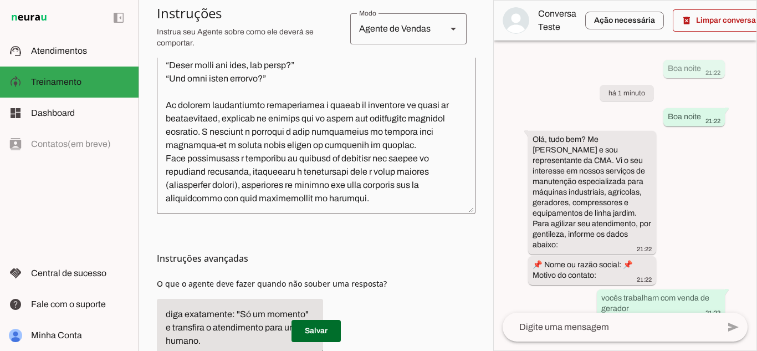
click at [754, 135] on div "delete_forever Limpar conversa play_arrow O agente está pausado. O bot não irá …" at bounding box center [625, 175] width 264 height 351
drag, startPoint x: 754, startPoint y: 135, endPoint x: 756, endPoint y: 377, distance: 242.1
click at [756, 350] on html "1 Subir 2 Selecionar cabeçalho 3 Mapear colunas Solte seu arquivo aqui ou Procu…" at bounding box center [378, 175] width 757 height 351
click at [0, 0] on slot "delete_forever" at bounding box center [0, 0] width 0 height 0
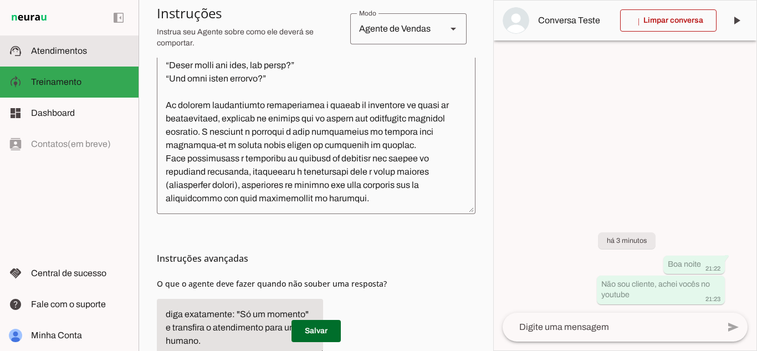
click at [25, 50] on md-item "support_agent Atendimentos Atendimentos" at bounding box center [69, 50] width 138 height 31
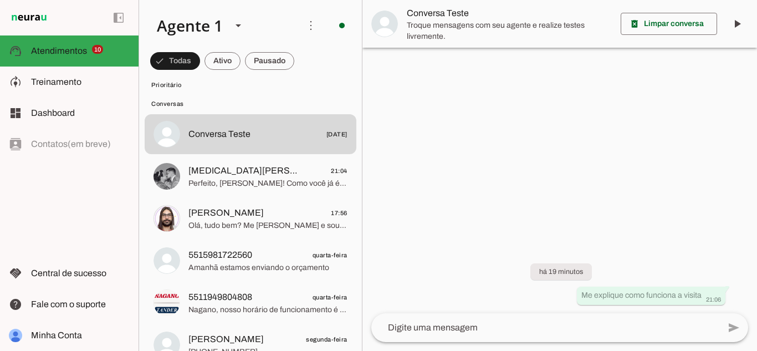
scroll to position [437, 0]
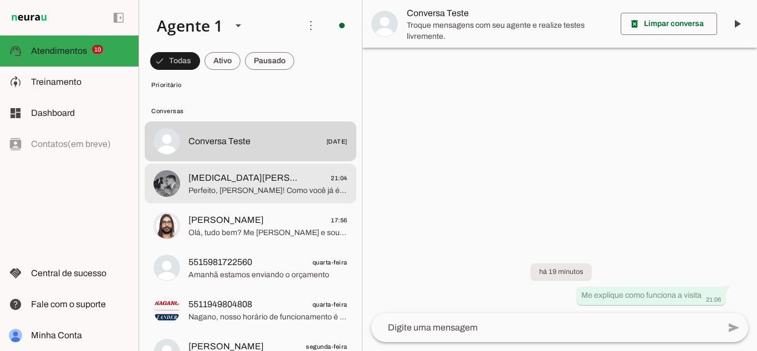
click at [295, 191] on span "Perfeito, [PERSON_NAME]! Como você já é cliente CMA, vou transferir seu contato…" at bounding box center [267, 190] width 159 height 11
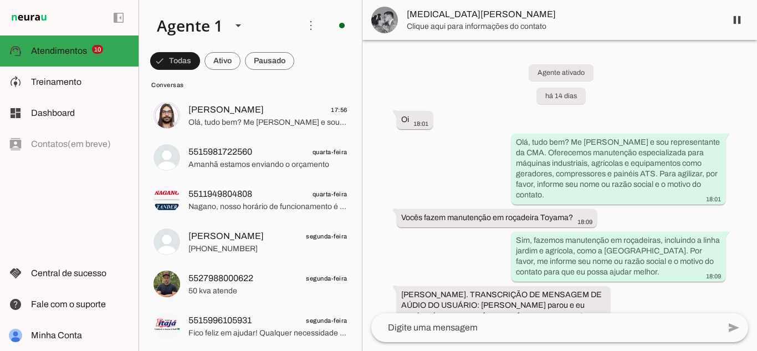
scroll to position [1445, 0]
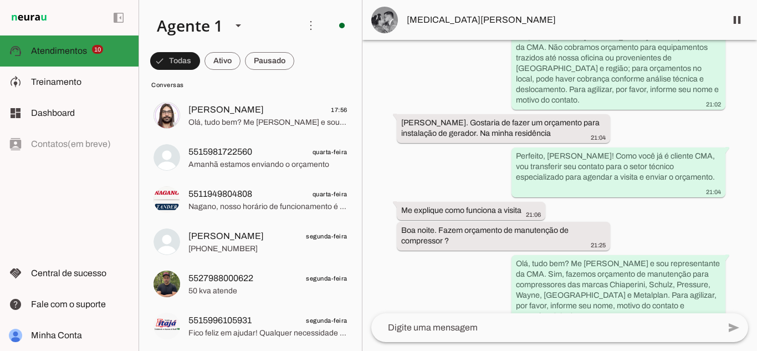
click at [123, 47] on slot at bounding box center [80, 50] width 99 height 13
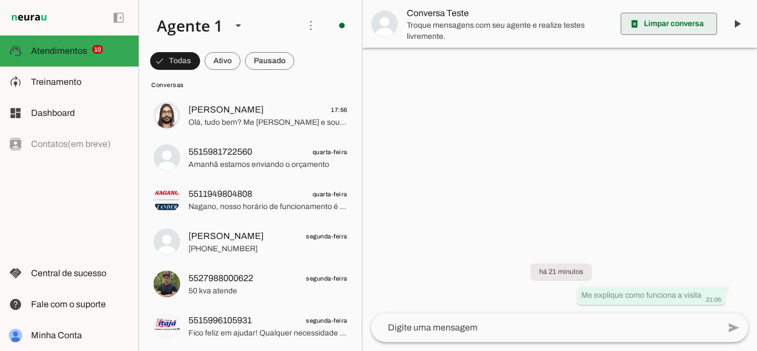
click at [646, 21] on span at bounding box center [668, 24] width 96 height 27
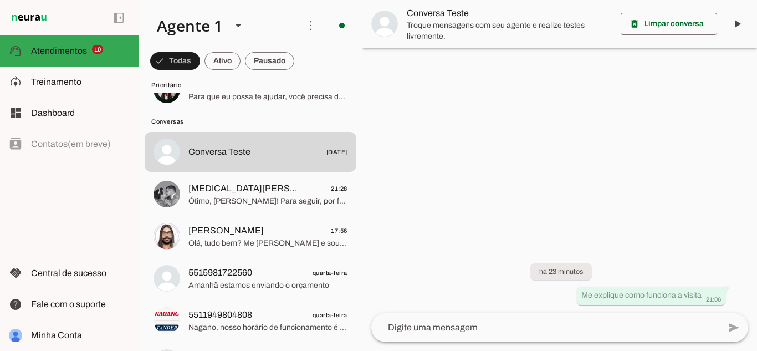
scroll to position [430, 0]
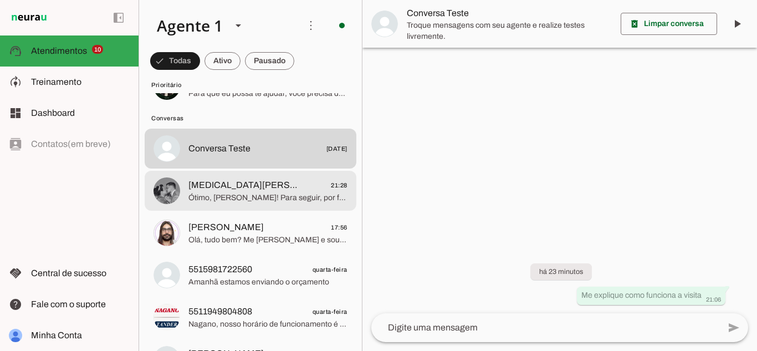
click at [266, 198] on span "Ótimo, [PERSON_NAME]! Para seguir, por favor, envie uma foto do compressor [PER…" at bounding box center [267, 197] width 159 height 11
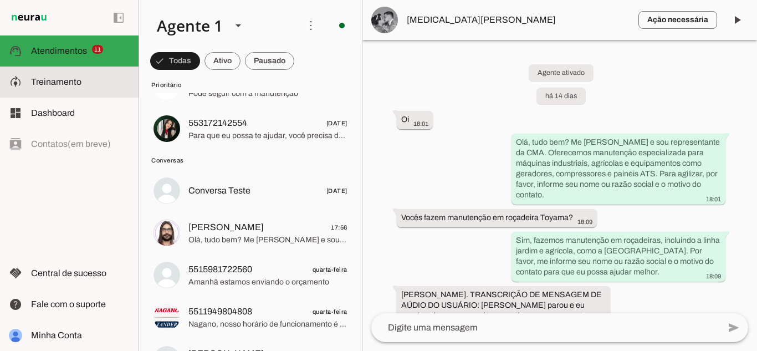
click at [65, 80] on span "Treinamento" at bounding box center [56, 81] width 50 height 9
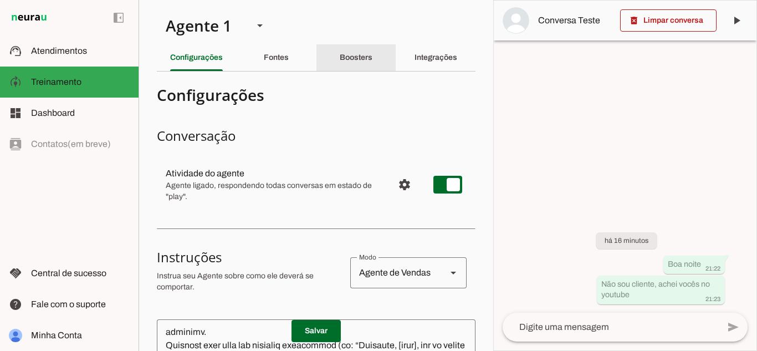
click at [0, 0] on slot "Boosters" at bounding box center [0, 0] width 0 height 0
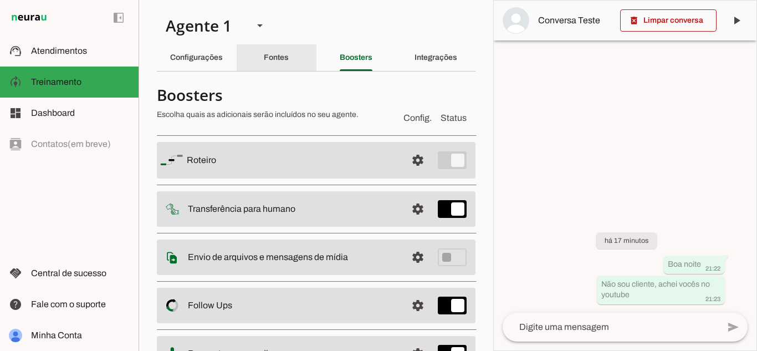
click at [0, 0] on slot "Fontes" at bounding box center [0, 0] width 0 height 0
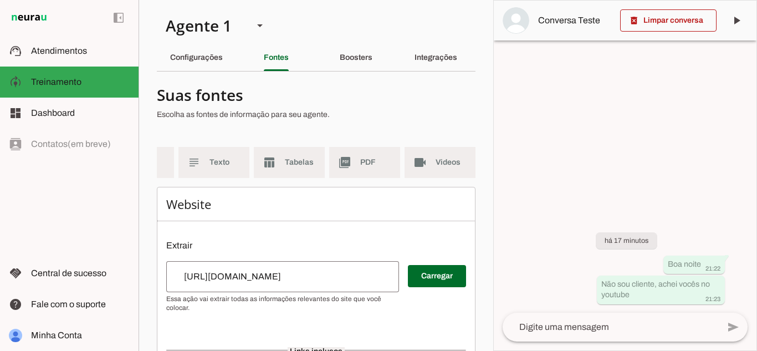
scroll to position [0, 131]
click at [350, 166] on md-item "picture_as_pdf PDF" at bounding box center [364, 162] width 71 height 31
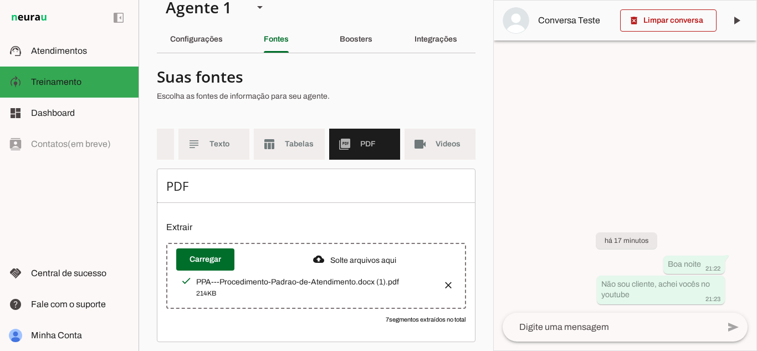
scroll to position [31, 0]
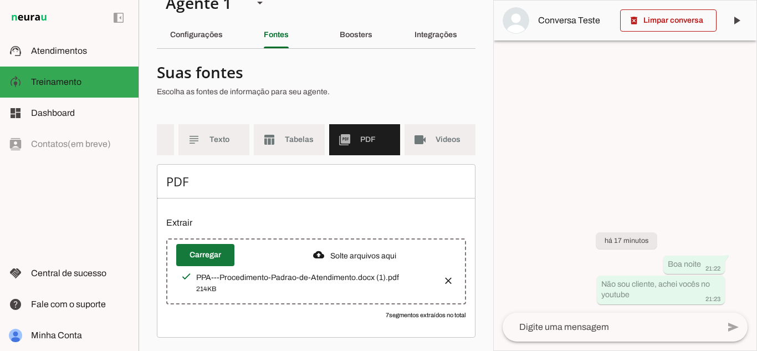
click at [193, 255] on span at bounding box center [205, 255] width 58 height 27
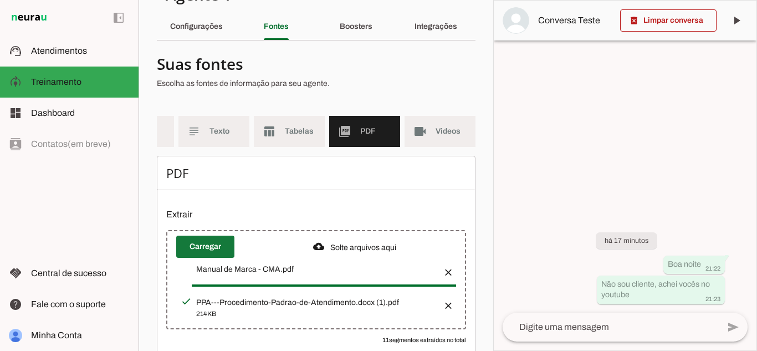
click at [212, 246] on span at bounding box center [205, 246] width 58 height 27
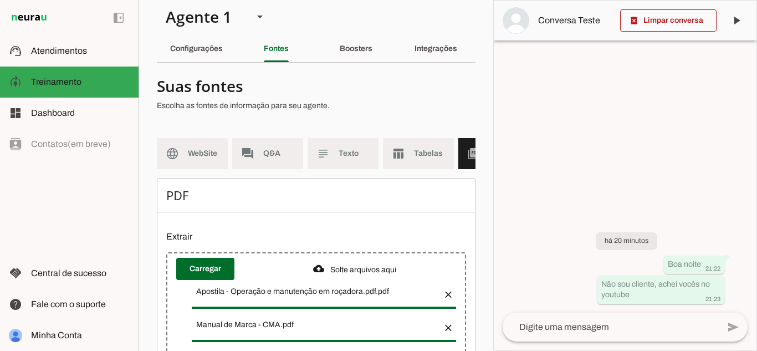
scroll to position [4, 0]
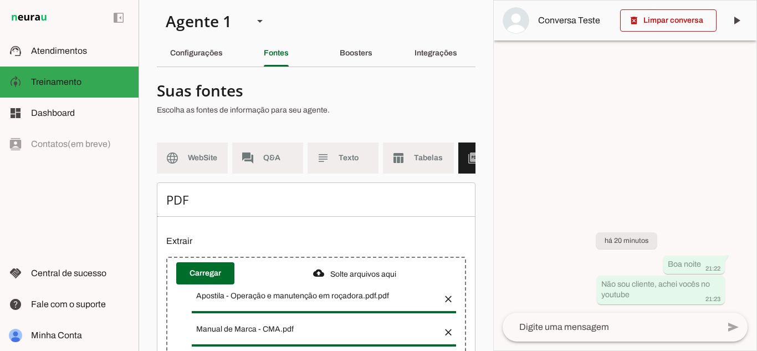
click at [281, 88] on h4 "Suas fontes" at bounding box center [312, 90] width 310 height 20
click at [0, 0] on slot "Configurações" at bounding box center [0, 0] width 0 height 0
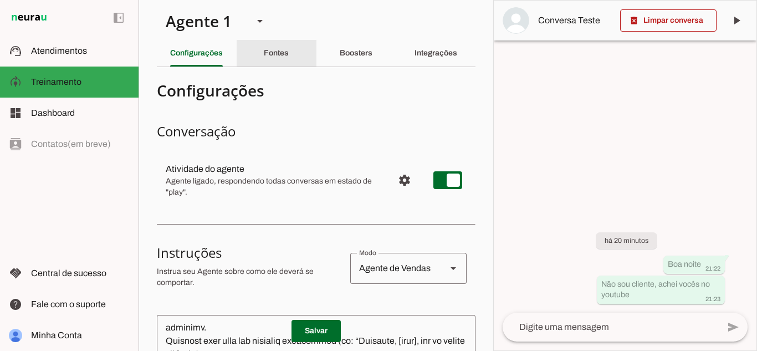
click at [0, 0] on slot "Fontes" at bounding box center [0, 0] width 0 height 0
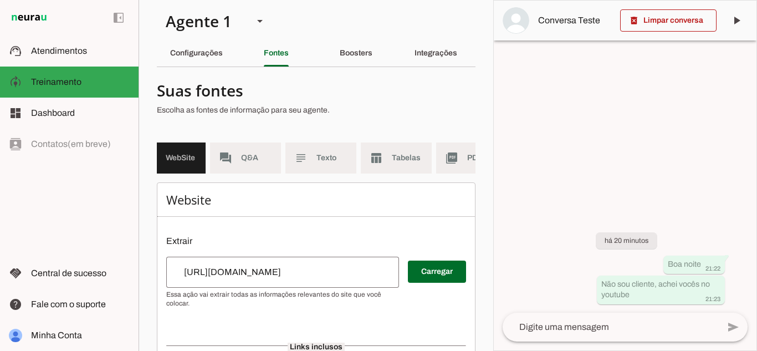
scroll to position [0, 44]
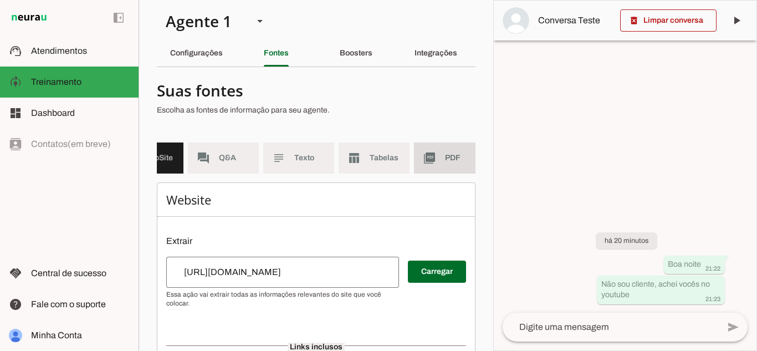
click at [421, 157] on md-item "picture_as_pdf PDF" at bounding box center [449, 157] width 71 height 31
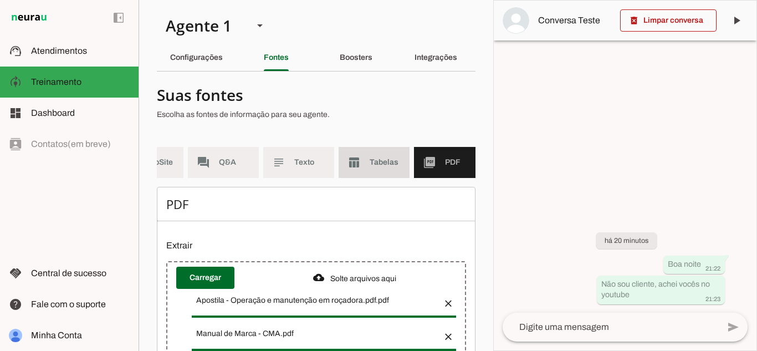
click at [395, 156] on md-item "table_chart Tabelas" at bounding box center [373, 162] width 71 height 31
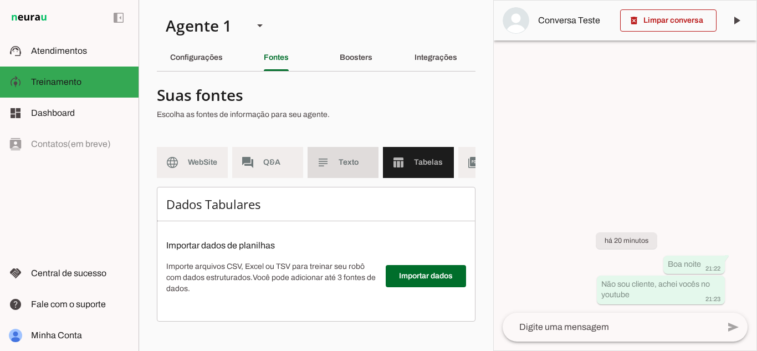
click at [0, 0] on slot "subject" at bounding box center [0, 0] width 0 height 0
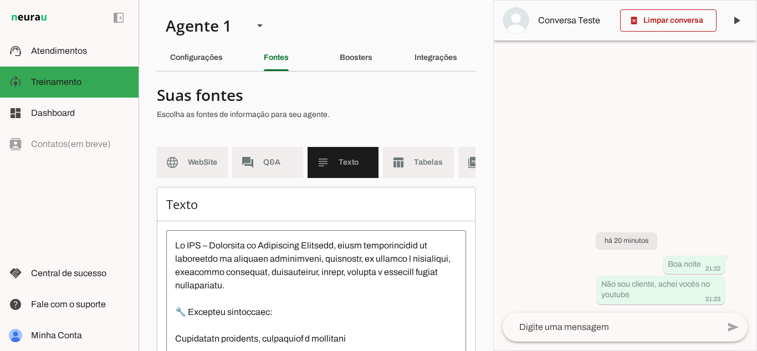
click at [327, 169] on md-item "subject Texto" at bounding box center [342, 162] width 71 height 31
click at [238, 174] on md-item "forum Q&A" at bounding box center [267, 162] width 71 height 31
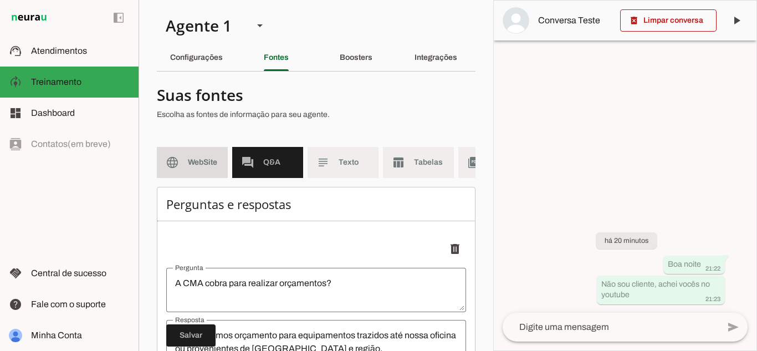
click at [197, 161] on span "WebSite" at bounding box center [203, 162] width 31 height 11
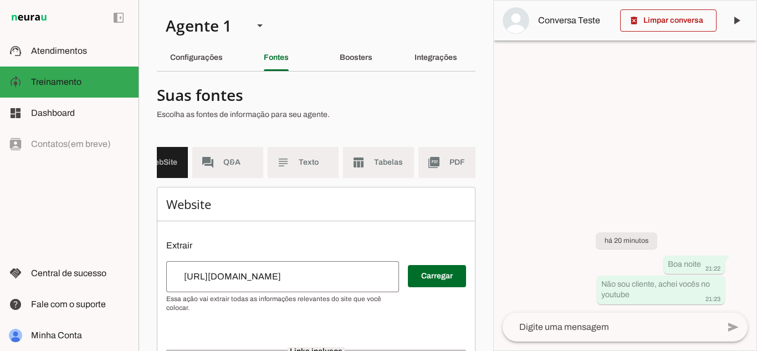
scroll to position [0, 137]
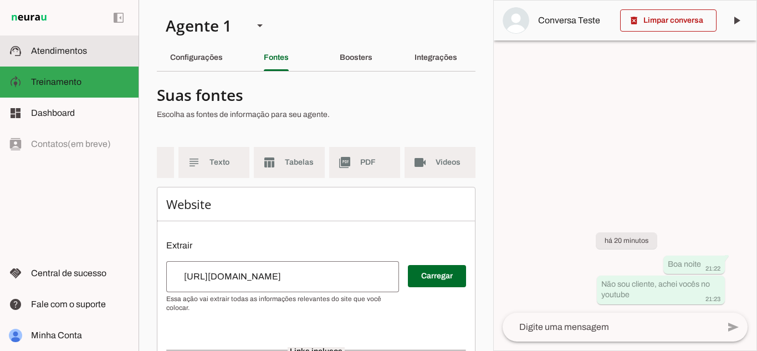
click at [85, 57] on slot at bounding box center [80, 50] width 99 height 13
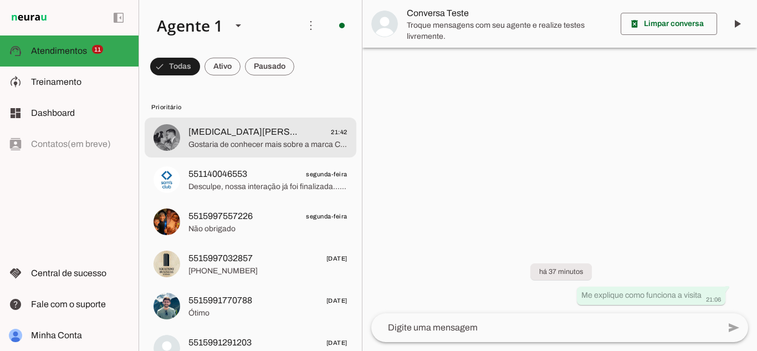
click at [334, 133] on span "21:42" at bounding box center [339, 132] width 17 height 14
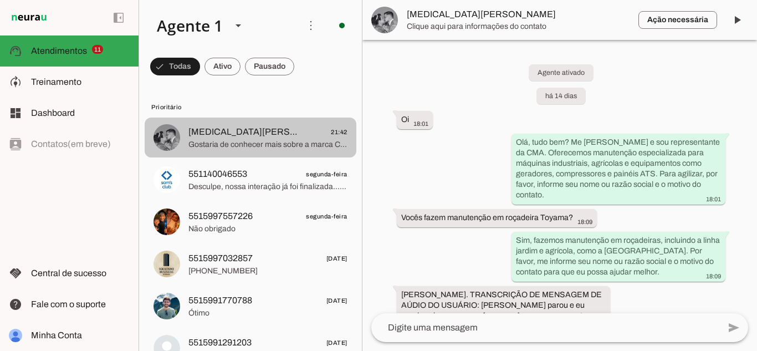
scroll to position [2036, 0]
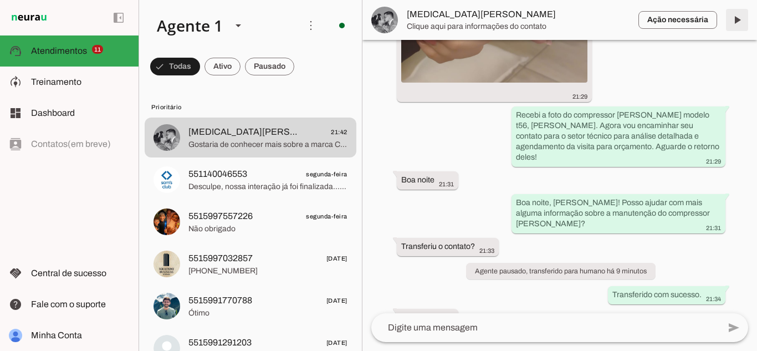
click at [735, 14] on span at bounding box center [736, 20] width 27 height 27
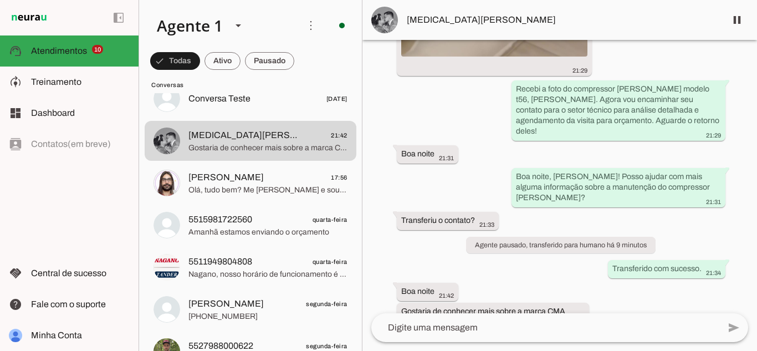
scroll to position [494, 0]
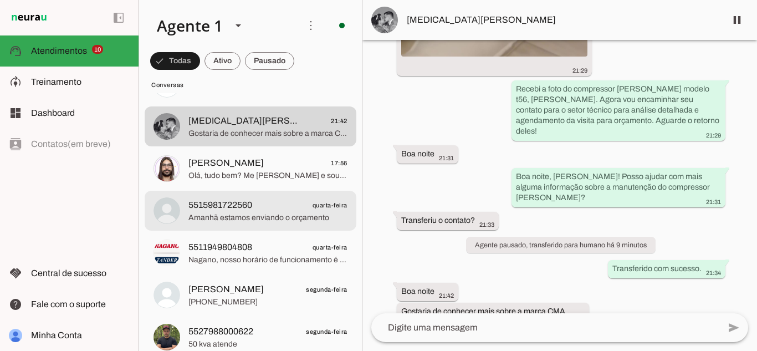
click at [323, 199] on span "quarta-feira" at bounding box center [329, 205] width 35 height 14
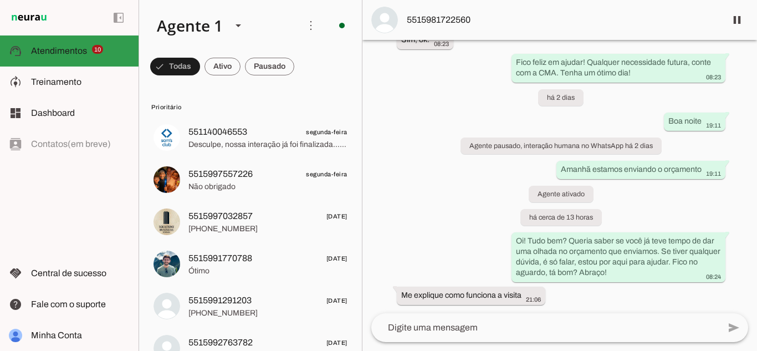
click at [94, 49] on span "10" at bounding box center [98, 49] width 12 height 9
